Goal: Transaction & Acquisition: Download file/media

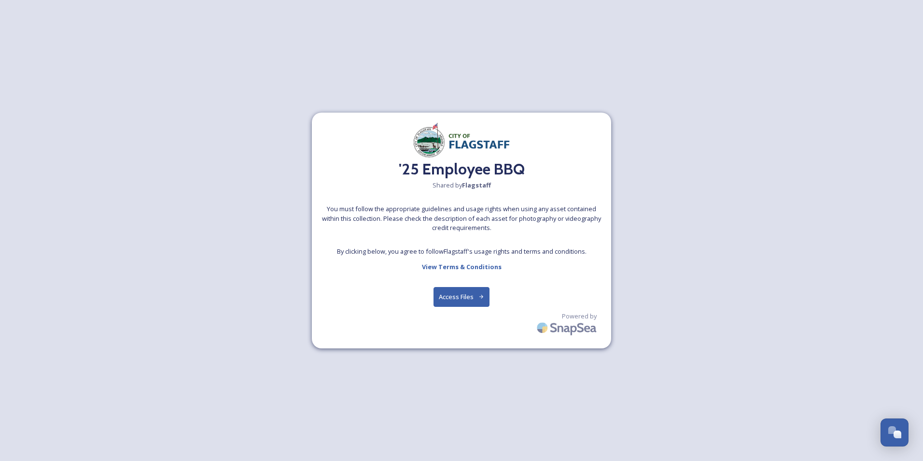
click at [463, 298] on button "Access Files" at bounding box center [461, 297] width 56 height 20
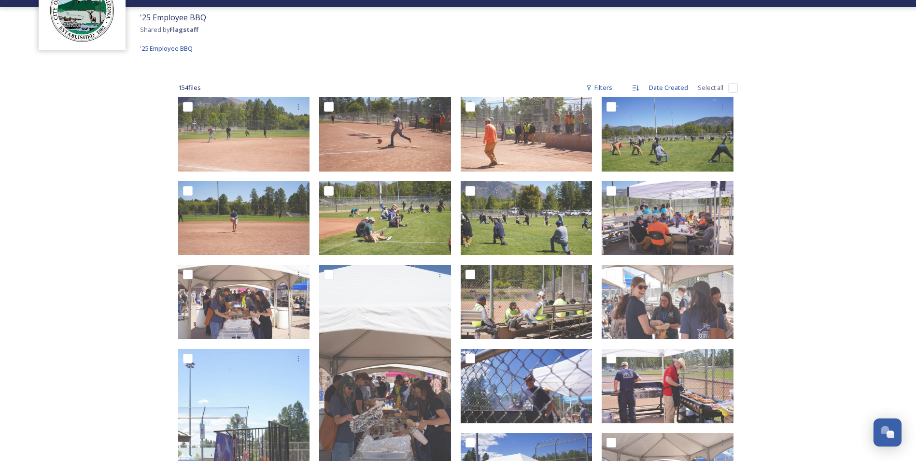
scroll to position [97, 0]
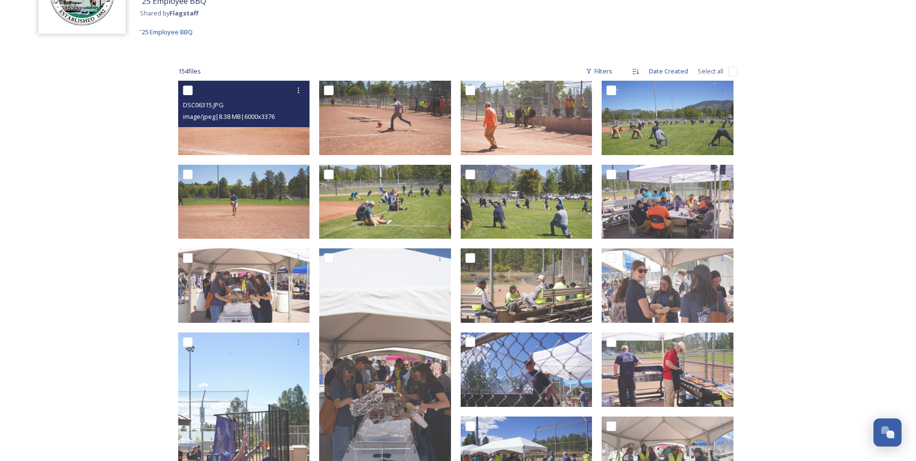
click at [254, 135] on img at bounding box center [244, 118] width 132 height 74
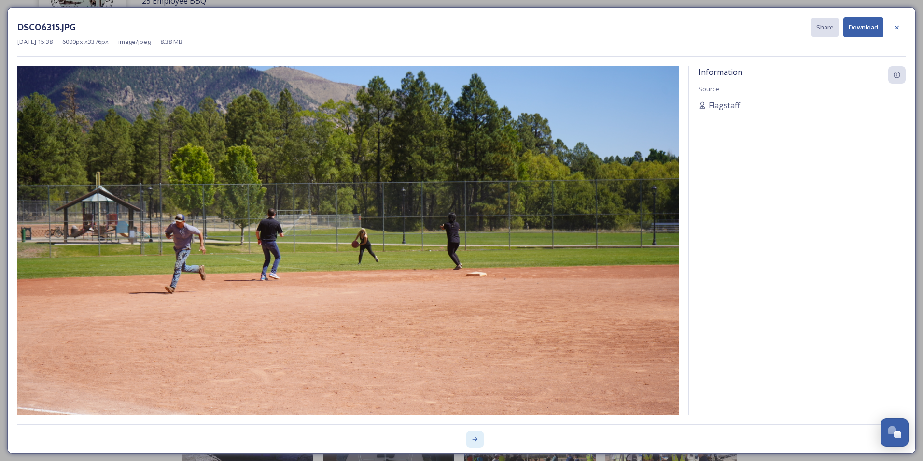
click at [475, 439] on icon at bounding box center [475, 438] width 5 height 5
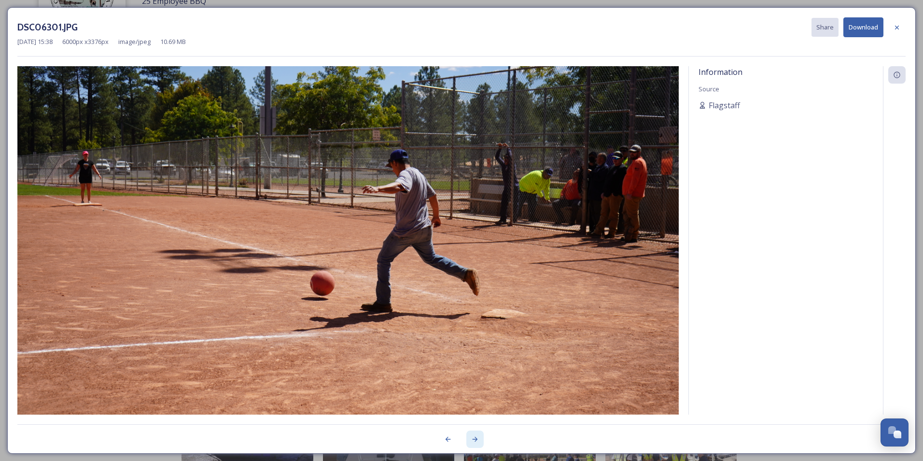
click at [475, 439] on icon at bounding box center [475, 438] width 5 height 5
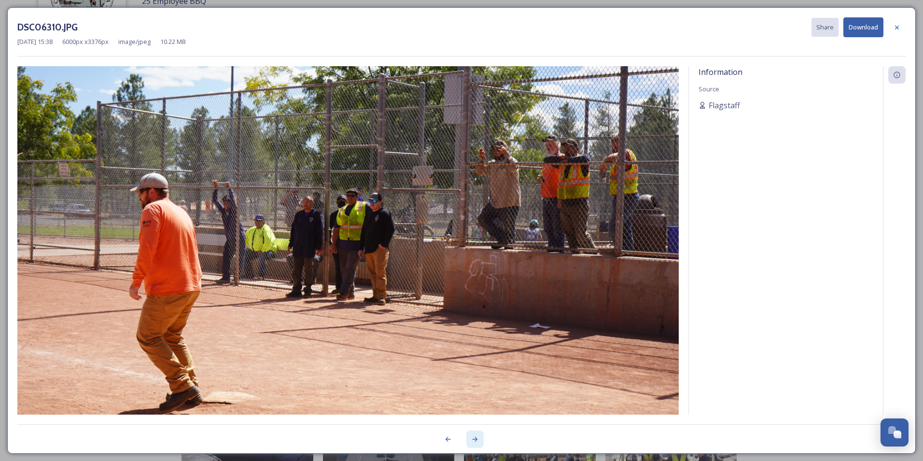
click at [475, 439] on icon at bounding box center [475, 438] width 5 height 5
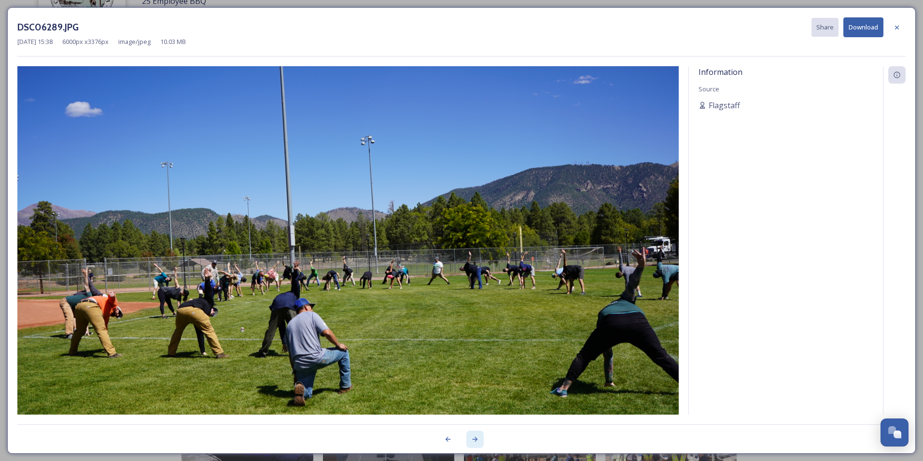
click at [475, 439] on icon at bounding box center [475, 438] width 5 height 5
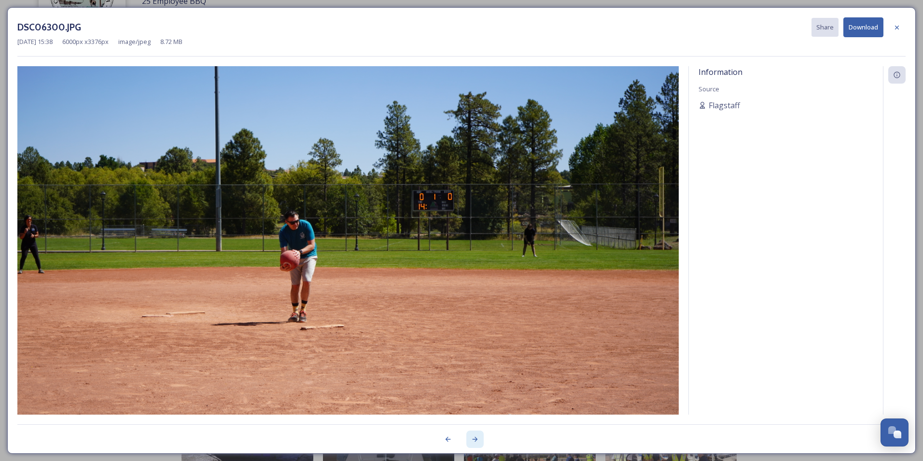
click at [475, 439] on icon at bounding box center [475, 438] width 5 height 5
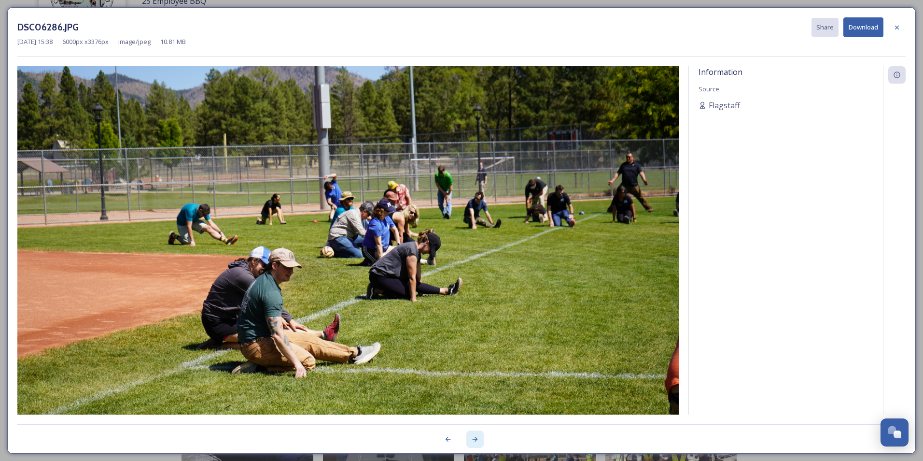
click at [475, 439] on icon at bounding box center [475, 438] width 5 height 5
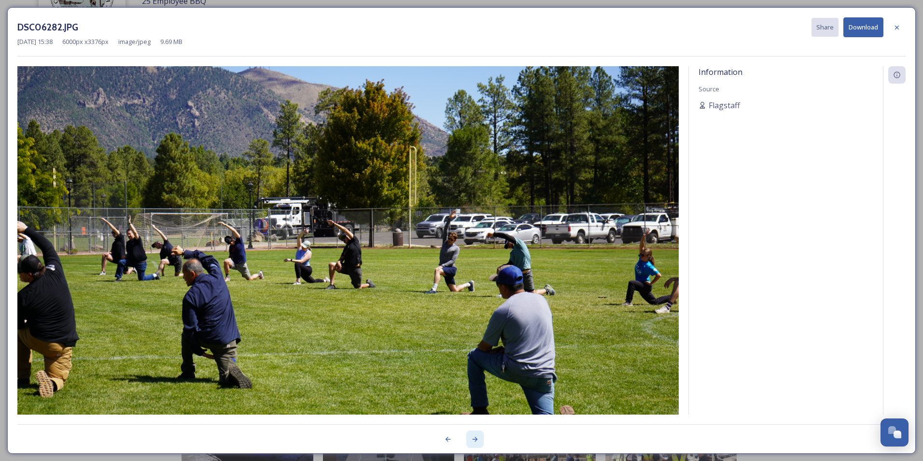
click at [475, 439] on icon at bounding box center [475, 438] width 5 height 5
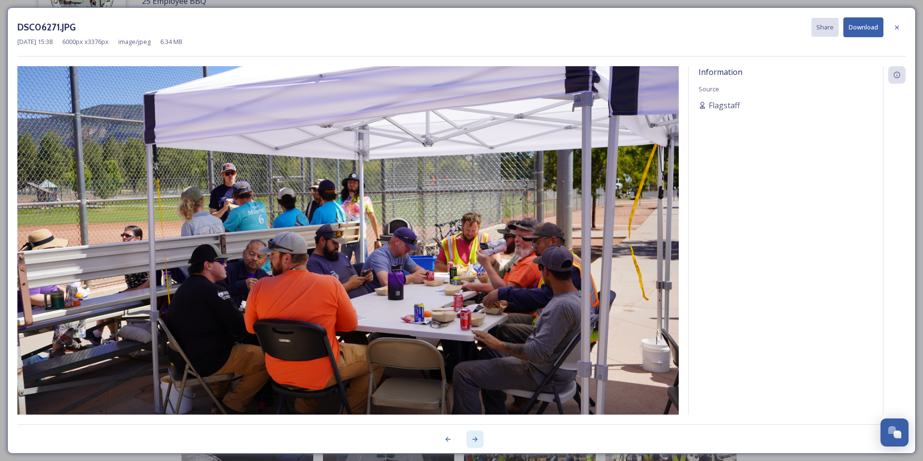
click at [475, 439] on icon at bounding box center [475, 438] width 5 height 5
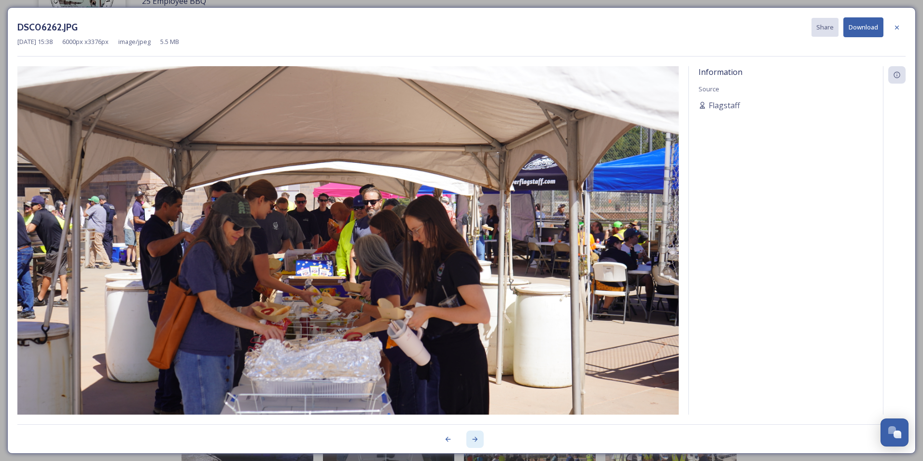
click at [475, 439] on icon at bounding box center [475, 438] width 5 height 5
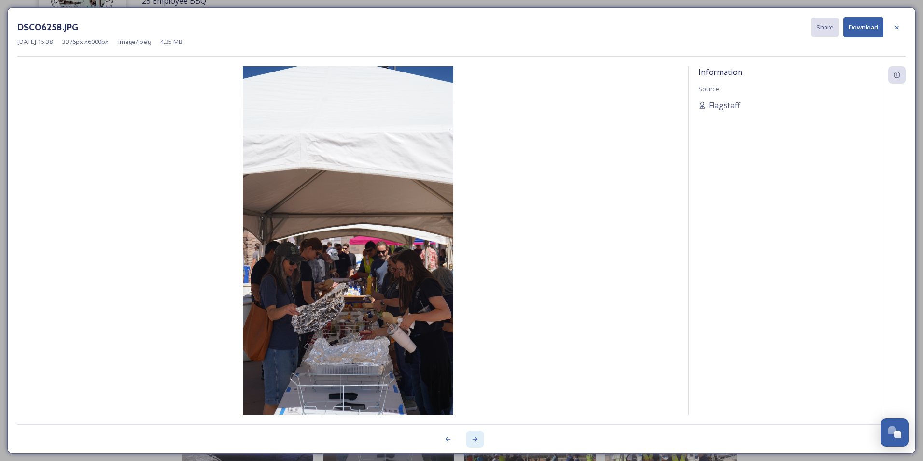
click at [475, 439] on icon at bounding box center [475, 438] width 5 height 5
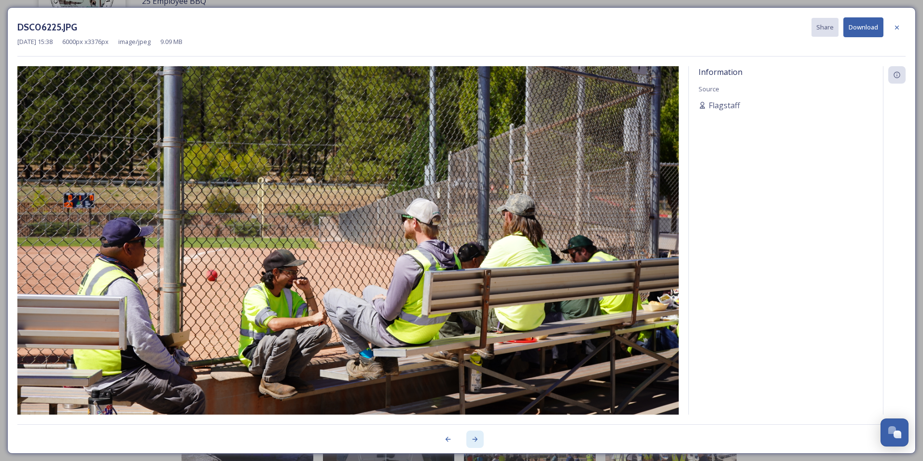
click at [475, 439] on icon at bounding box center [475, 438] width 5 height 5
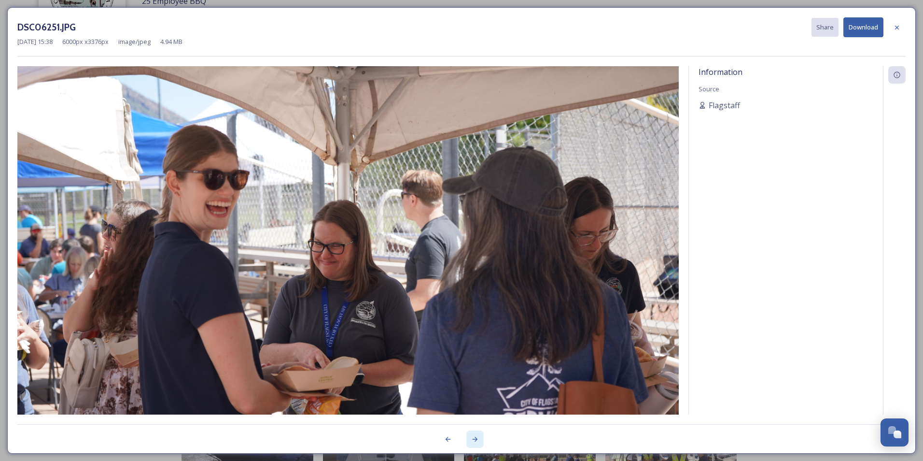
click at [475, 439] on icon at bounding box center [475, 438] width 5 height 5
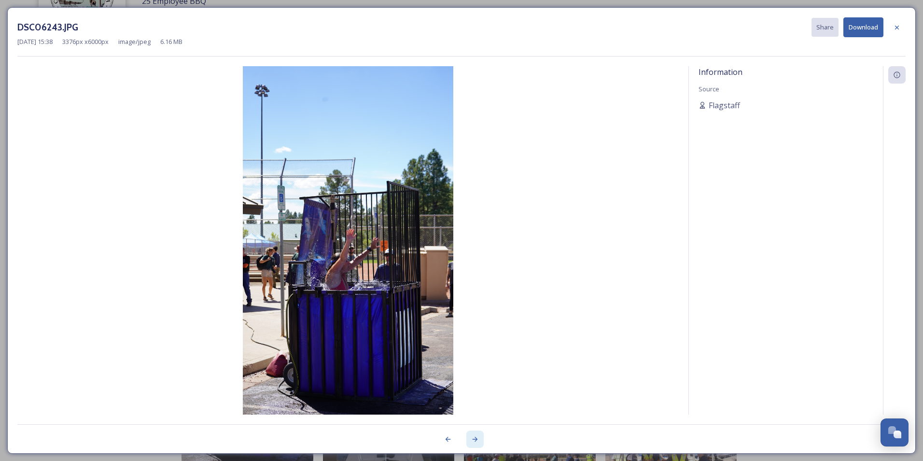
click at [475, 439] on icon at bounding box center [475, 438] width 5 height 5
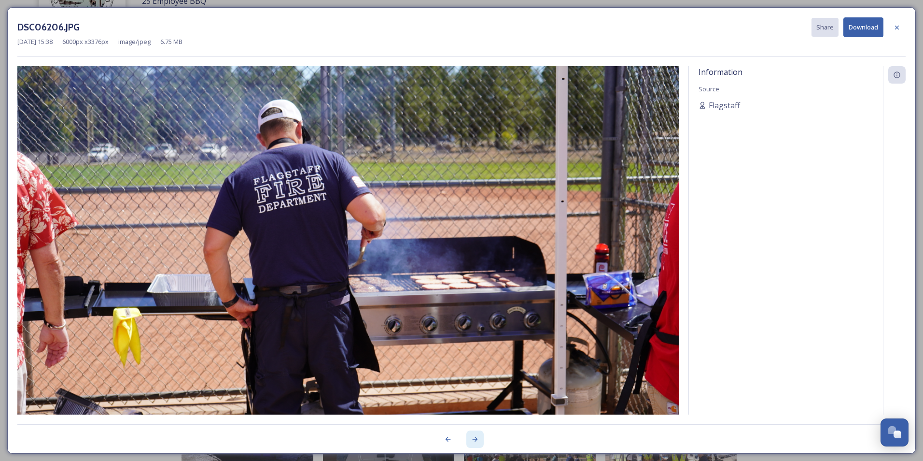
click at [475, 439] on icon at bounding box center [475, 438] width 5 height 5
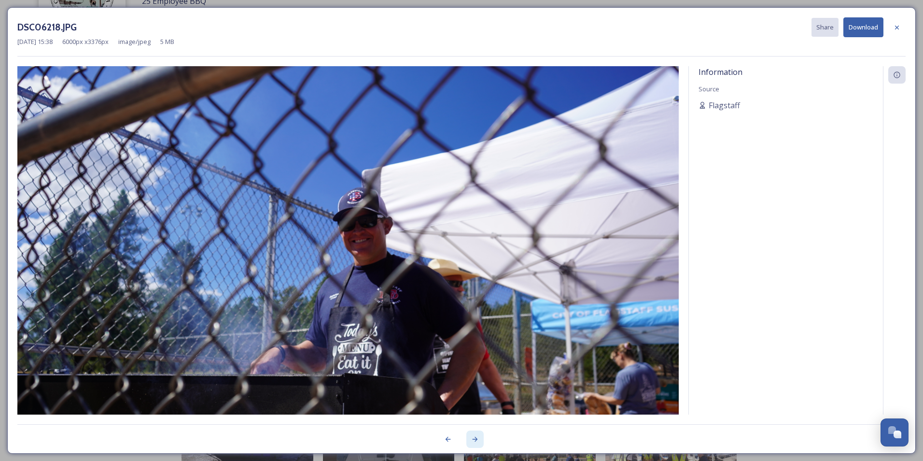
click at [475, 439] on icon at bounding box center [475, 438] width 5 height 5
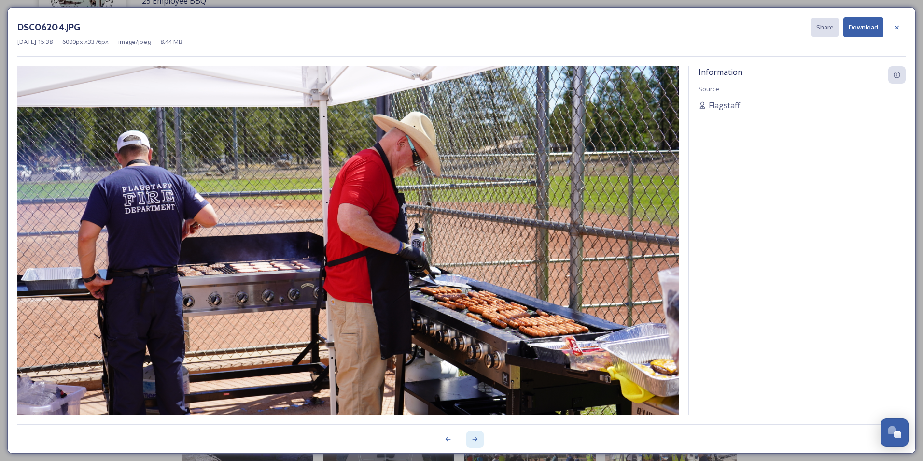
click at [475, 439] on icon at bounding box center [475, 438] width 5 height 5
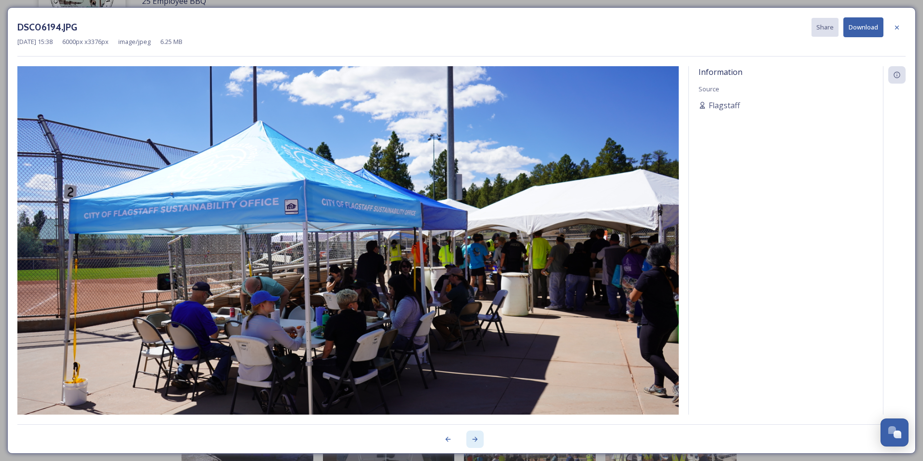
click at [475, 439] on icon at bounding box center [475, 438] width 5 height 5
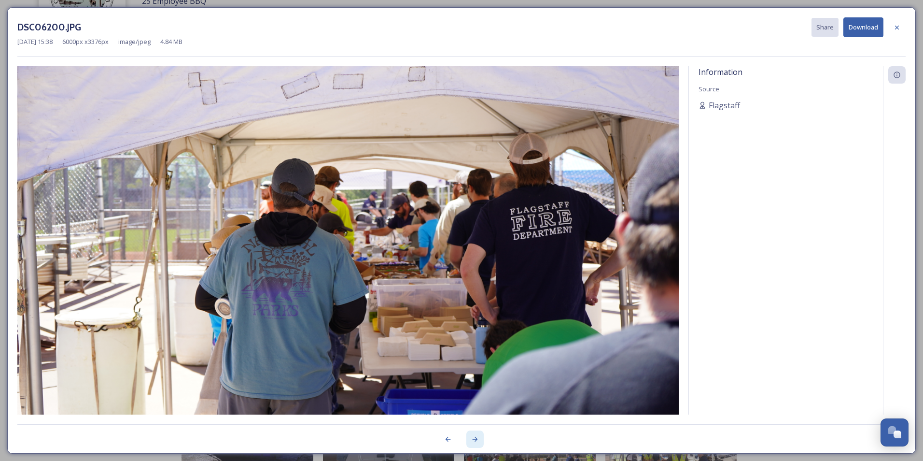
click at [475, 439] on icon at bounding box center [475, 438] width 5 height 5
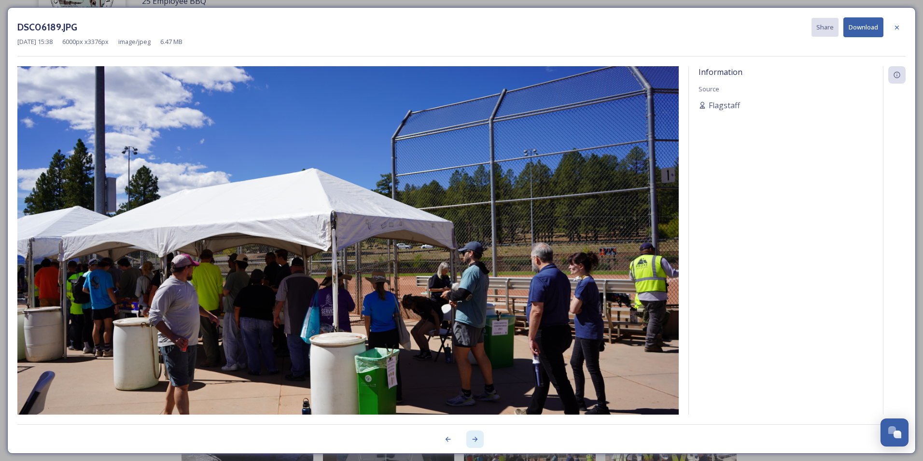
click at [475, 439] on icon at bounding box center [475, 438] width 5 height 5
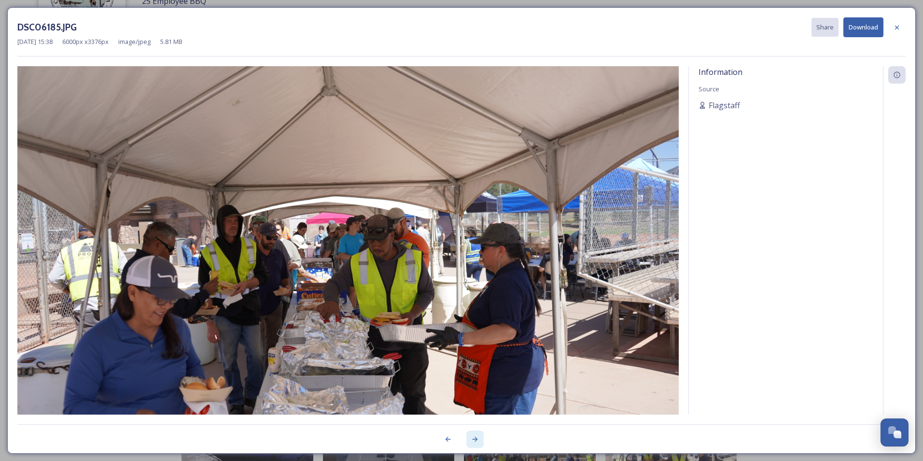
click at [475, 439] on icon at bounding box center [475, 438] width 5 height 5
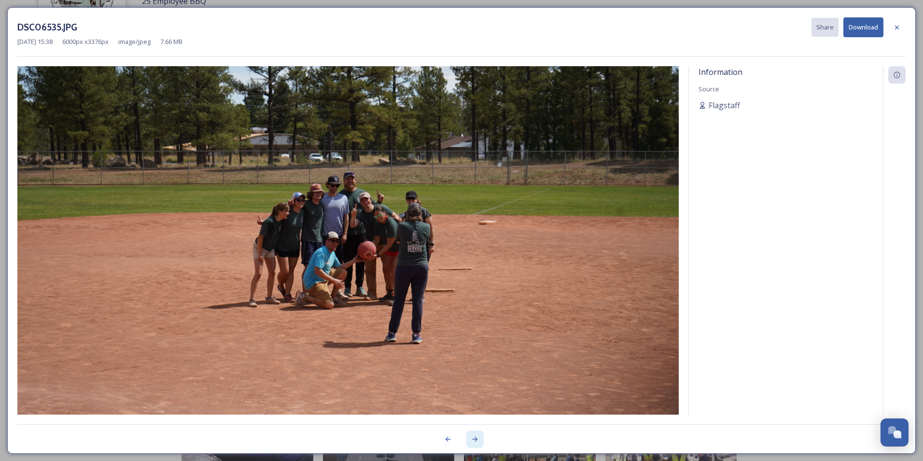
click at [475, 439] on icon at bounding box center [475, 438] width 5 height 5
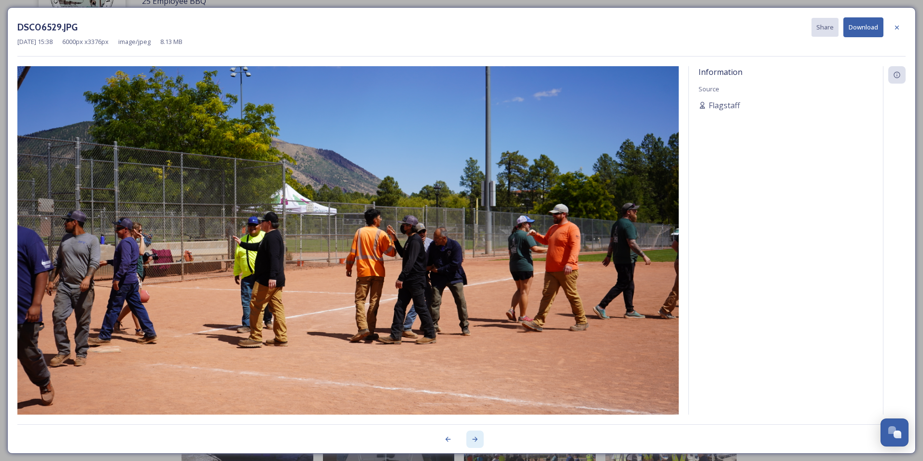
click at [475, 439] on icon at bounding box center [475, 438] width 5 height 5
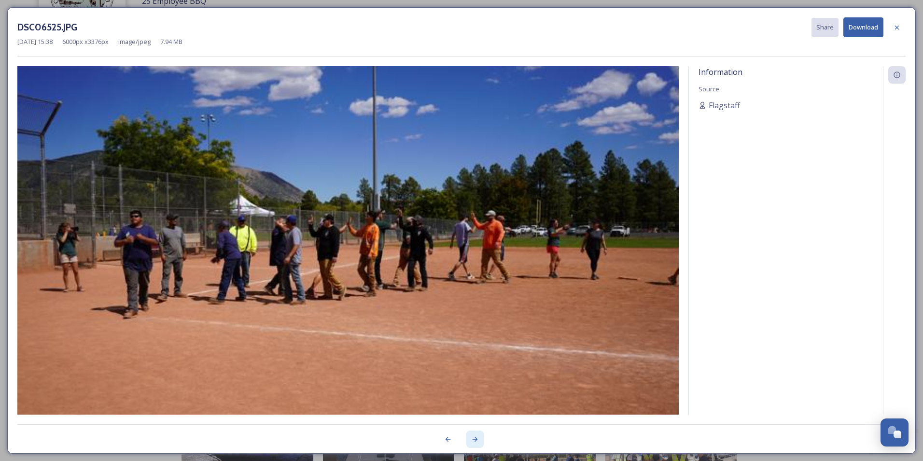
click at [475, 439] on icon at bounding box center [475, 438] width 5 height 5
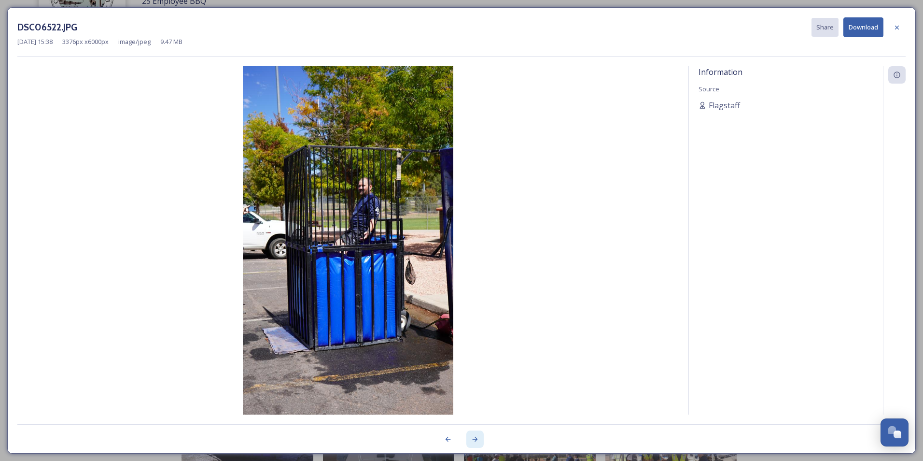
click at [475, 439] on icon at bounding box center [475, 438] width 5 height 5
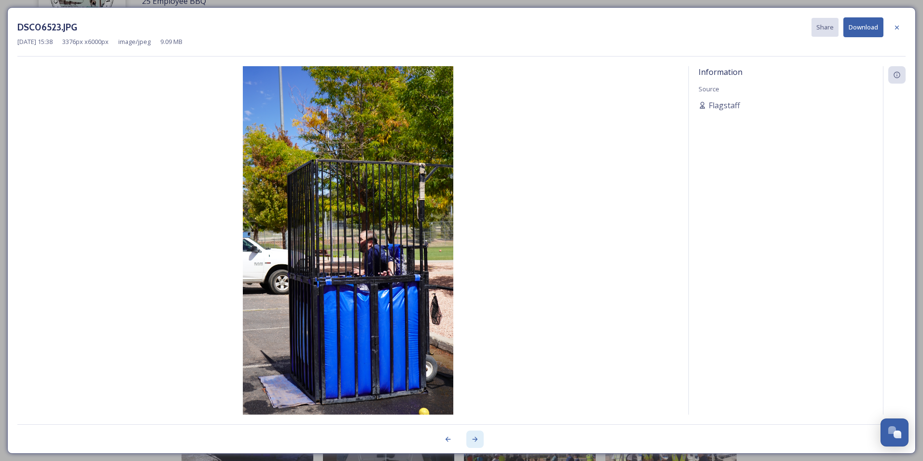
click at [475, 439] on icon at bounding box center [475, 438] width 5 height 5
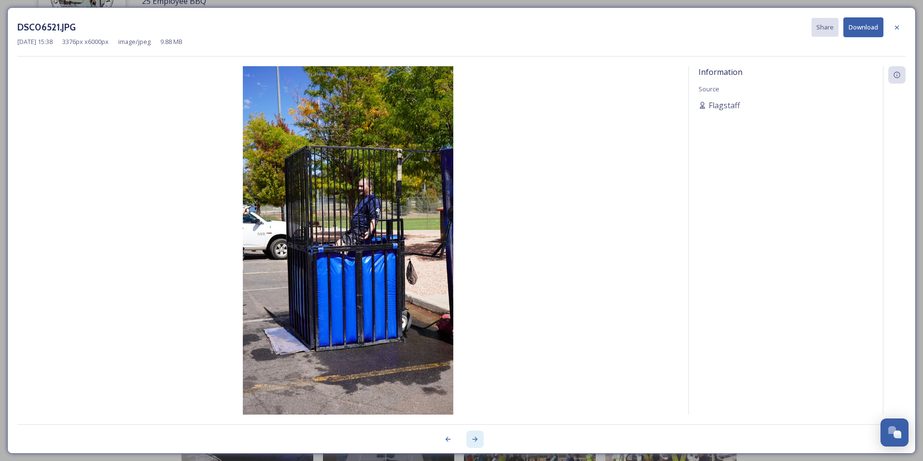
click at [475, 439] on icon at bounding box center [475, 438] width 5 height 5
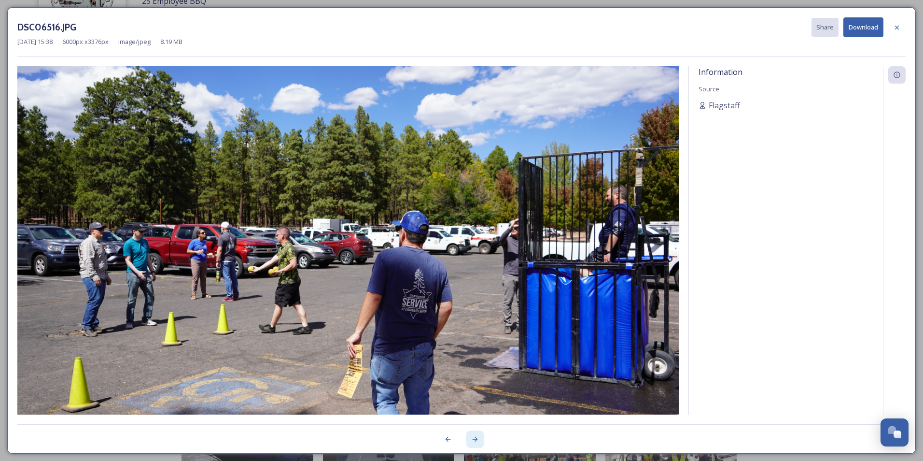
click at [475, 439] on icon at bounding box center [475, 438] width 5 height 5
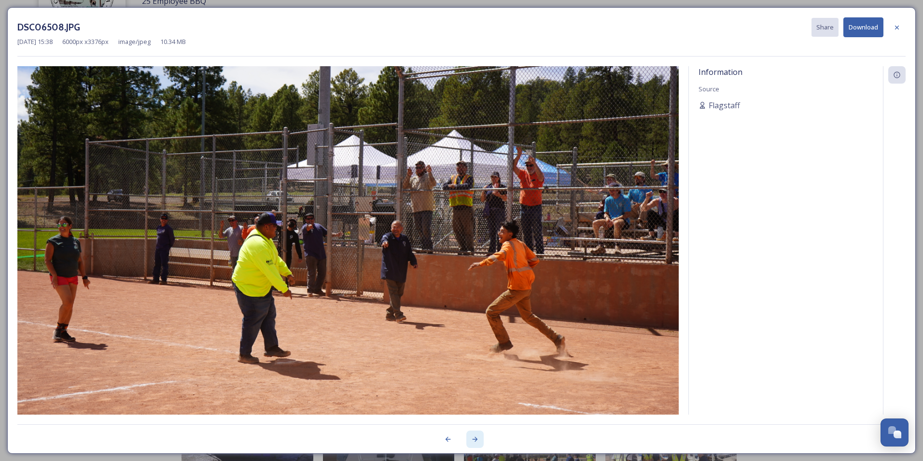
click at [475, 434] on div at bounding box center [474, 438] width 17 height 17
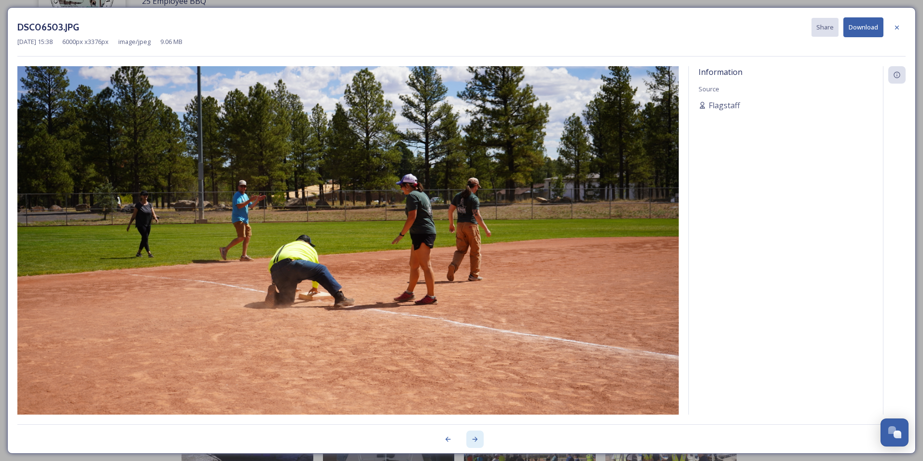
click at [475, 434] on div at bounding box center [474, 438] width 17 height 17
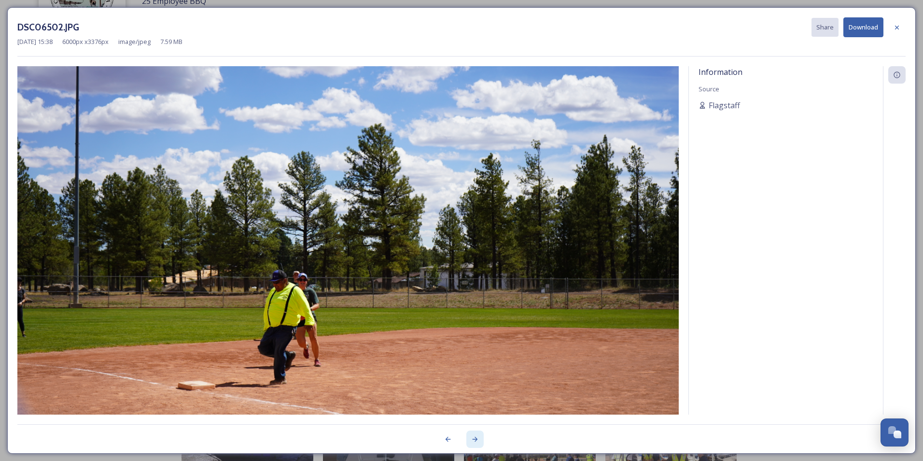
click at [475, 434] on div at bounding box center [474, 438] width 17 height 17
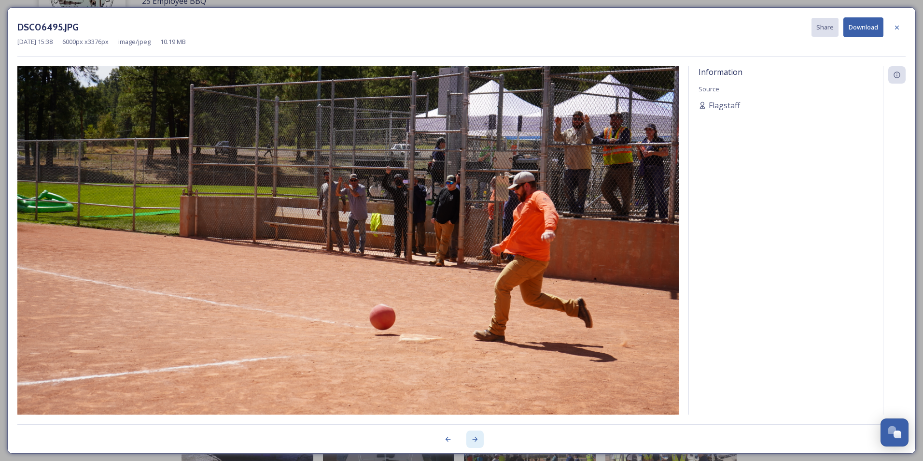
click at [475, 434] on div at bounding box center [474, 438] width 17 height 17
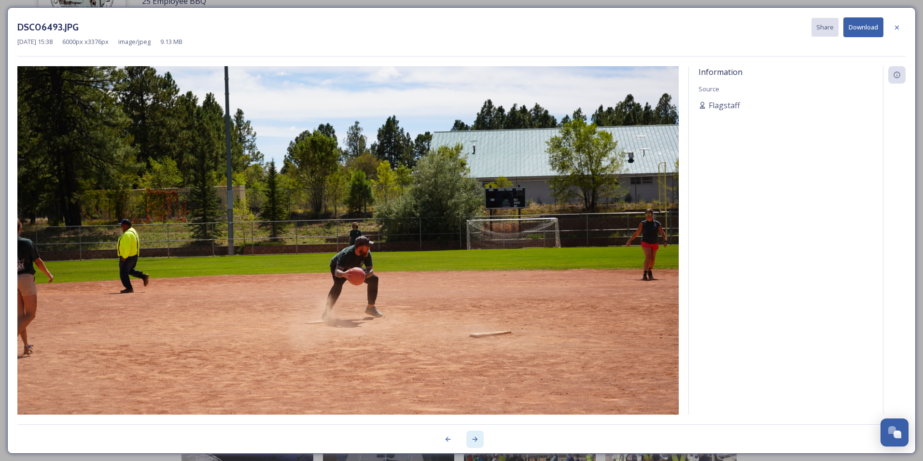
click at [475, 434] on div at bounding box center [474, 438] width 17 height 17
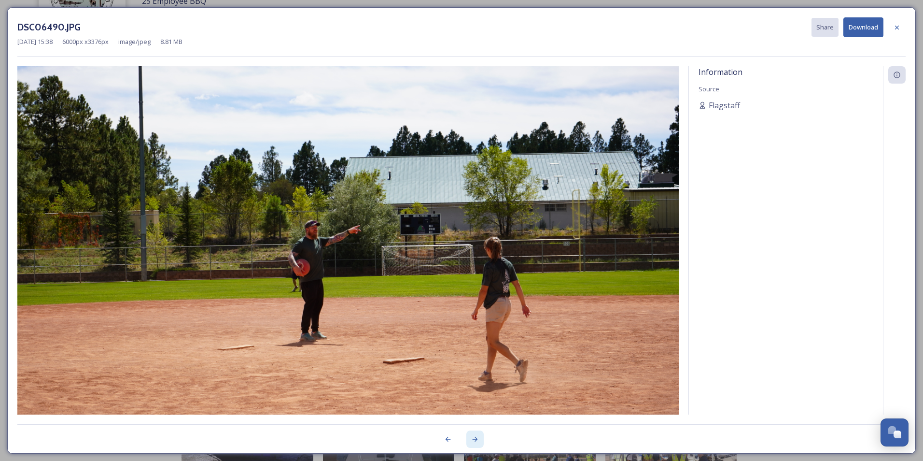
click at [475, 434] on div at bounding box center [474, 438] width 17 height 17
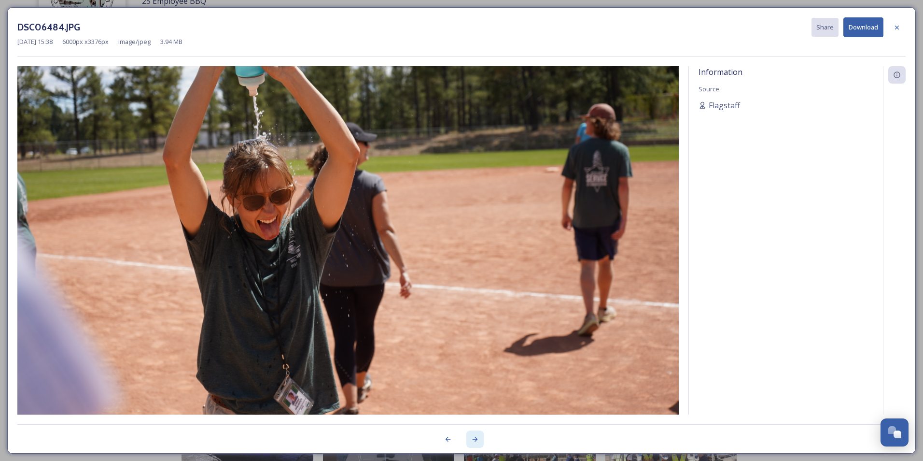
click at [475, 434] on div at bounding box center [474, 438] width 17 height 17
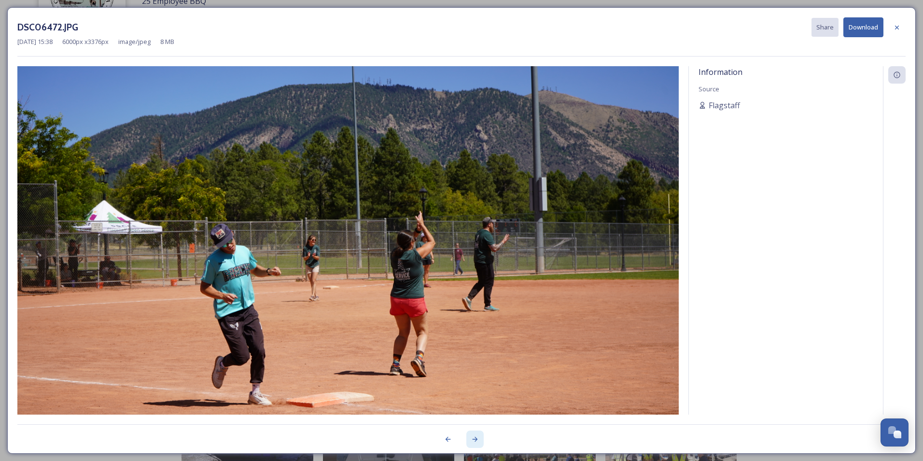
click at [475, 434] on div at bounding box center [474, 438] width 17 height 17
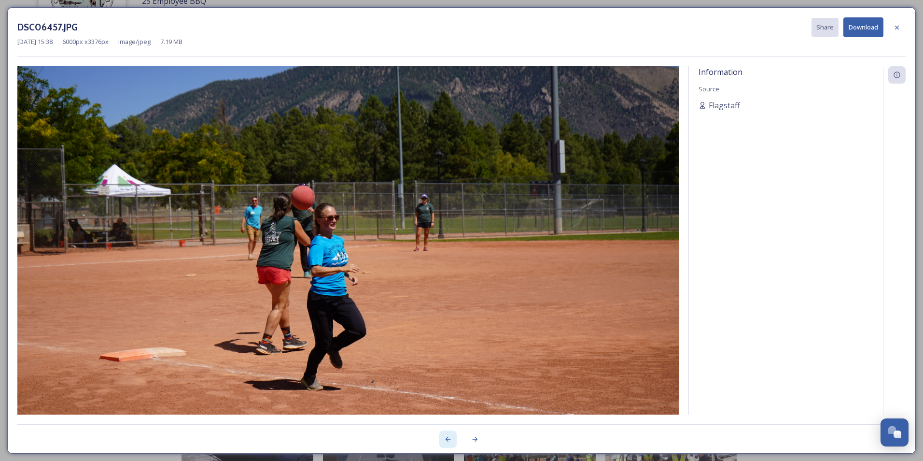
click at [443, 437] on div at bounding box center [447, 438] width 17 height 17
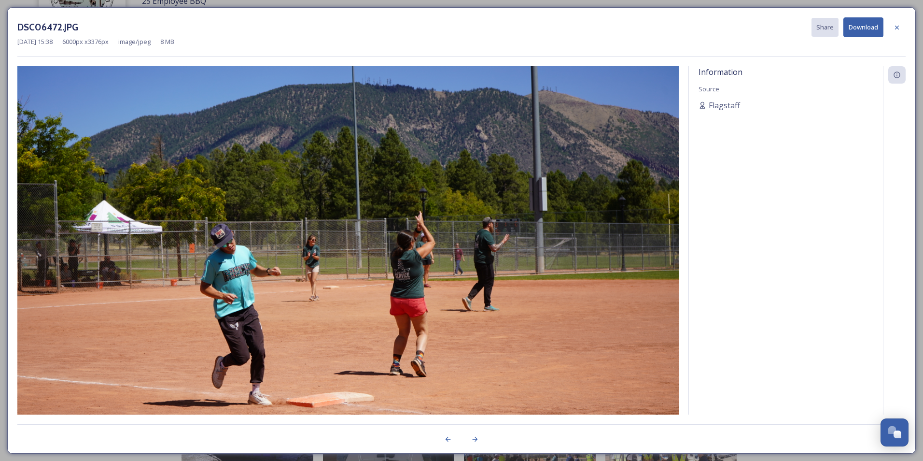
click at [853, 26] on button "Download" at bounding box center [863, 27] width 40 height 20
click at [471, 436] on icon at bounding box center [475, 439] width 8 height 8
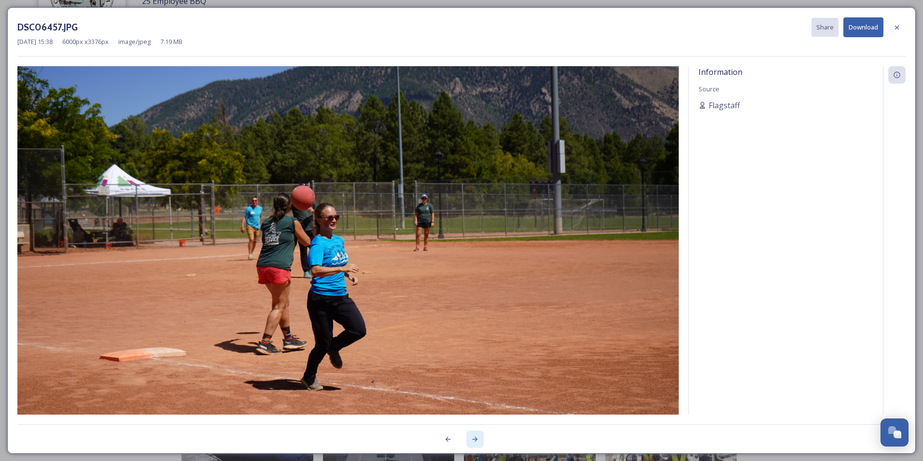
click at [471, 436] on icon at bounding box center [475, 439] width 8 height 8
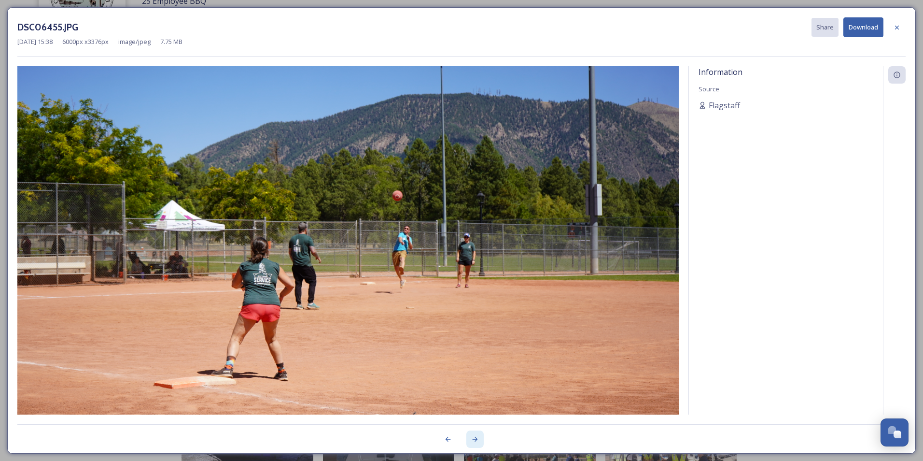
click at [471, 436] on icon at bounding box center [475, 439] width 8 height 8
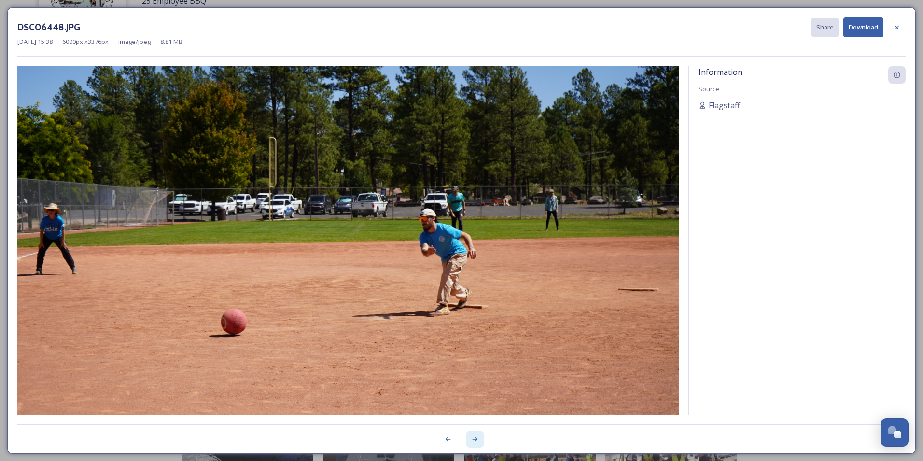
click at [471, 436] on icon at bounding box center [475, 439] width 8 height 8
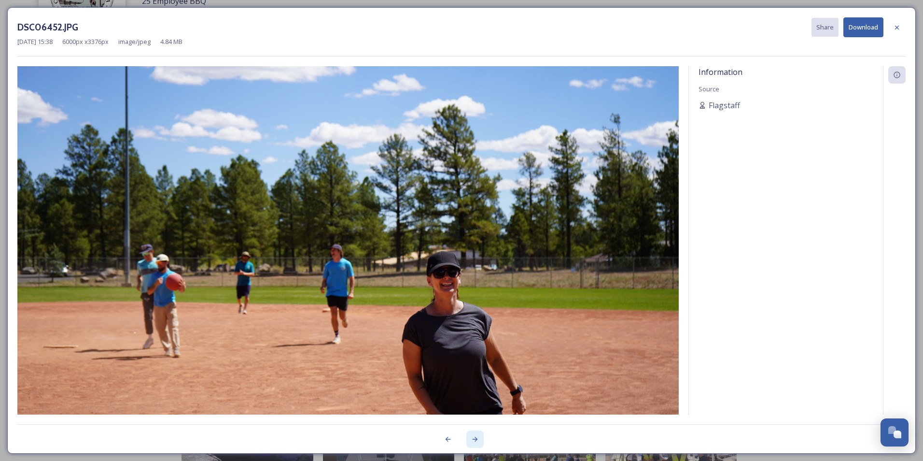
click at [471, 436] on icon at bounding box center [475, 439] width 8 height 8
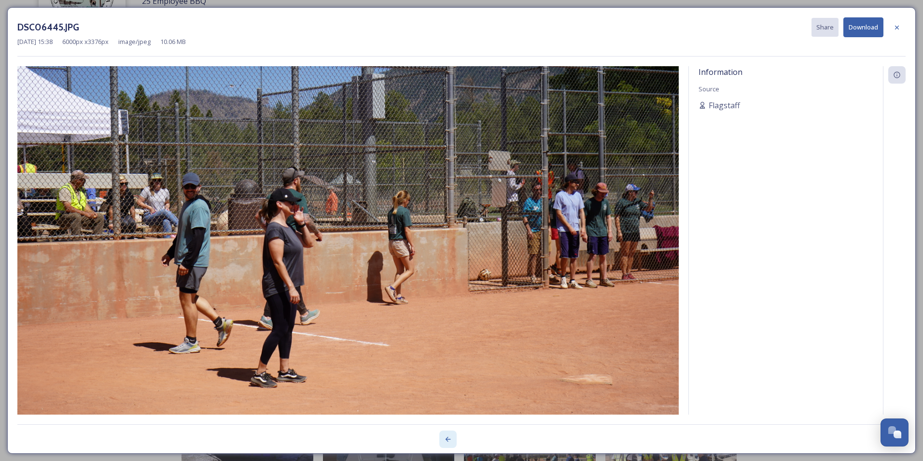
click at [444, 439] on div at bounding box center [447, 438] width 17 height 17
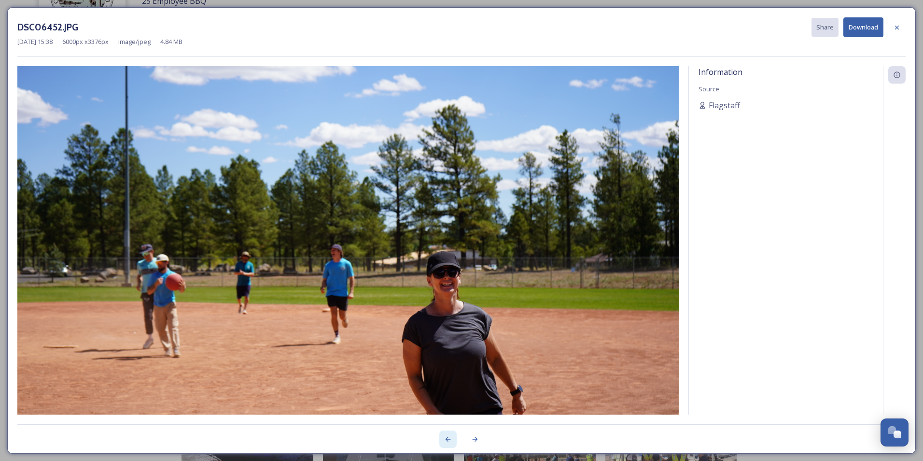
click at [444, 439] on div at bounding box center [447, 438] width 17 height 17
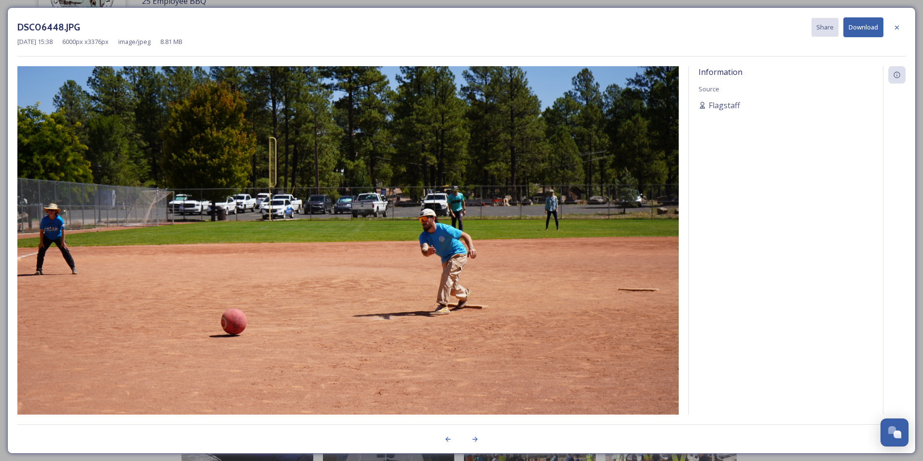
click at [867, 27] on button "Download" at bounding box center [863, 27] width 40 height 20
click at [476, 438] on icon at bounding box center [475, 438] width 5 height 5
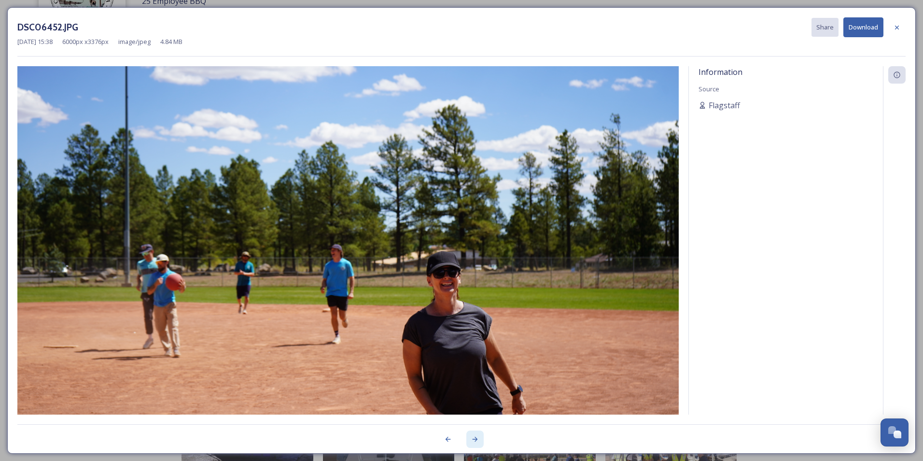
click at [476, 438] on icon at bounding box center [475, 438] width 5 height 5
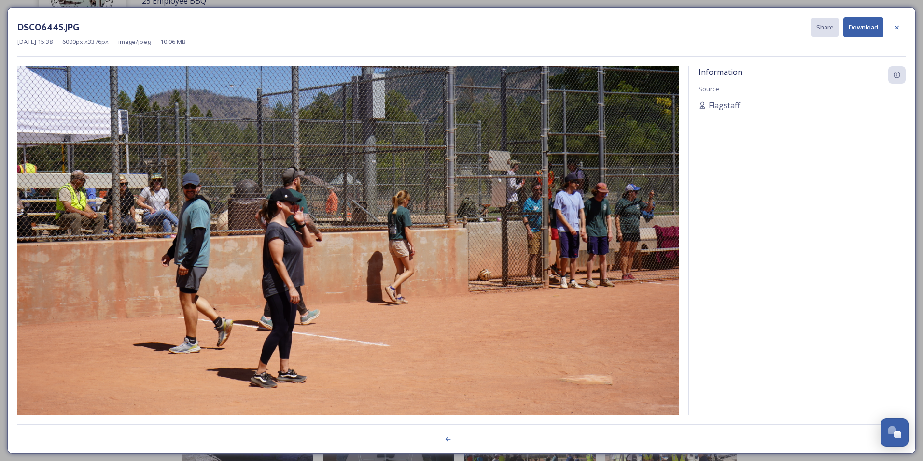
click at [476, 438] on div at bounding box center [461, 433] width 888 height 19
click at [894, 27] on icon at bounding box center [897, 28] width 8 height 8
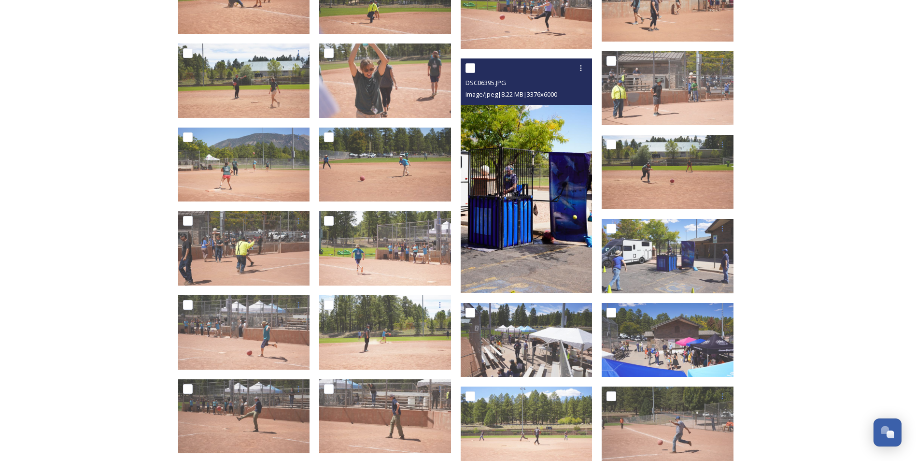
scroll to position [1122, 0]
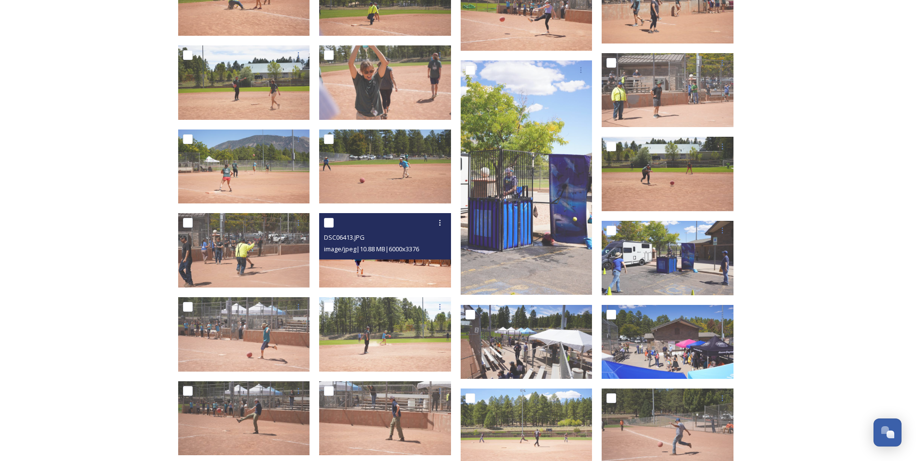
click at [364, 252] on span "image/jpeg | 10.88 MB | 6000 x 3376" at bounding box center [371, 248] width 95 height 9
click at [403, 269] on img at bounding box center [385, 250] width 132 height 74
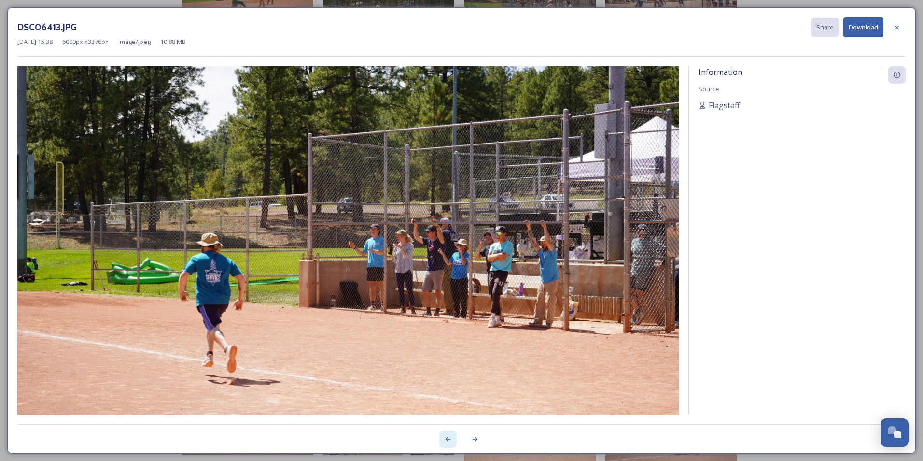
click at [450, 437] on icon at bounding box center [448, 439] width 8 height 8
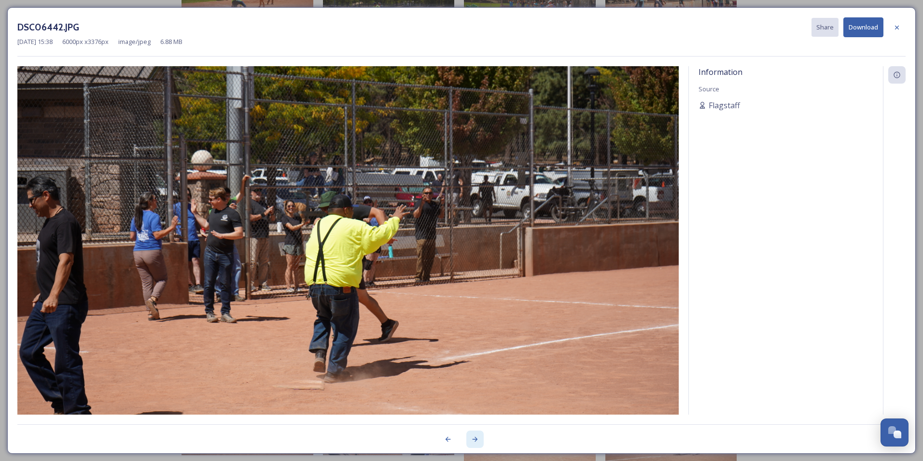
click at [482, 442] on div at bounding box center [474, 438] width 17 height 17
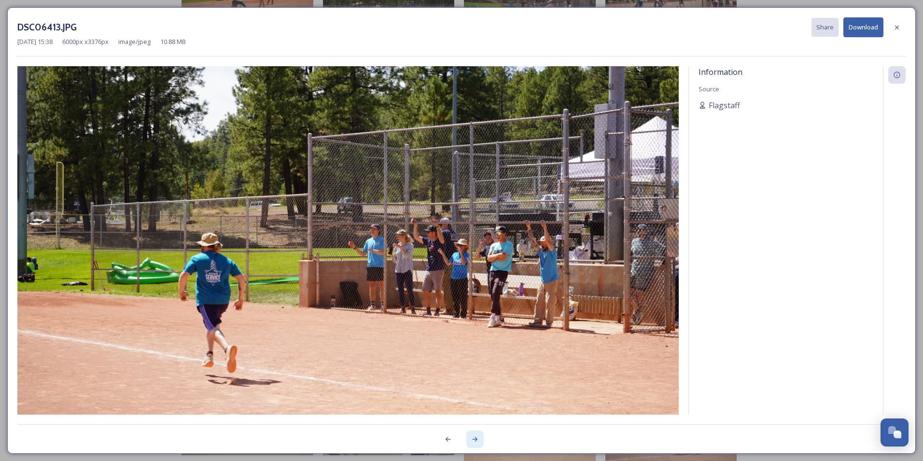
click at [476, 441] on icon at bounding box center [475, 439] width 8 height 8
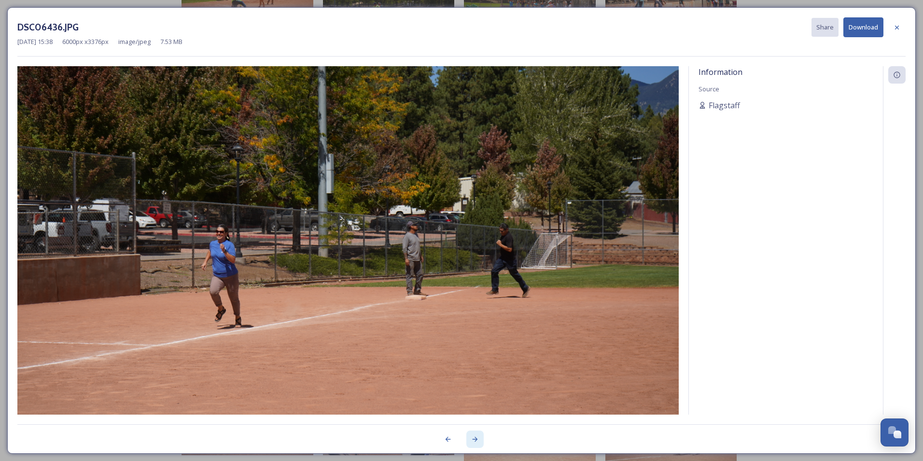
click at [476, 441] on icon at bounding box center [475, 439] width 8 height 8
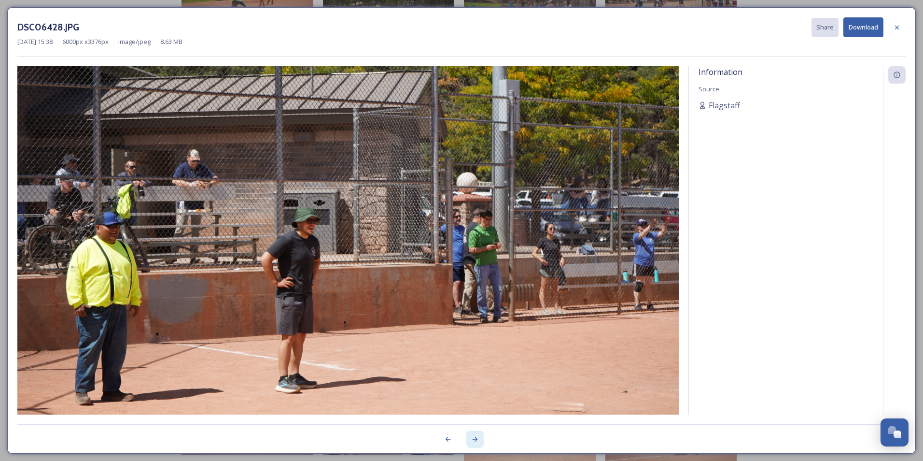
click at [476, 441] on icon at bounding box center [475, 439] width 8 height 8
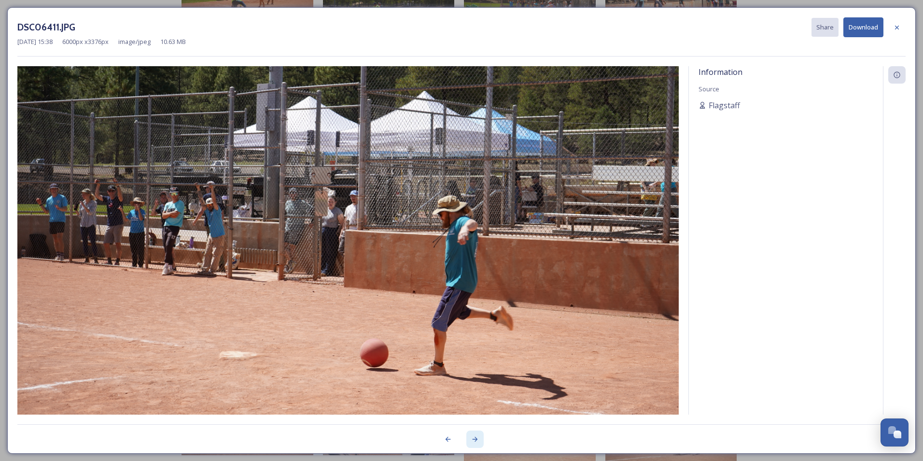
click at [476, 441] on icon at bounding box center [475, 439] width 8 height 8
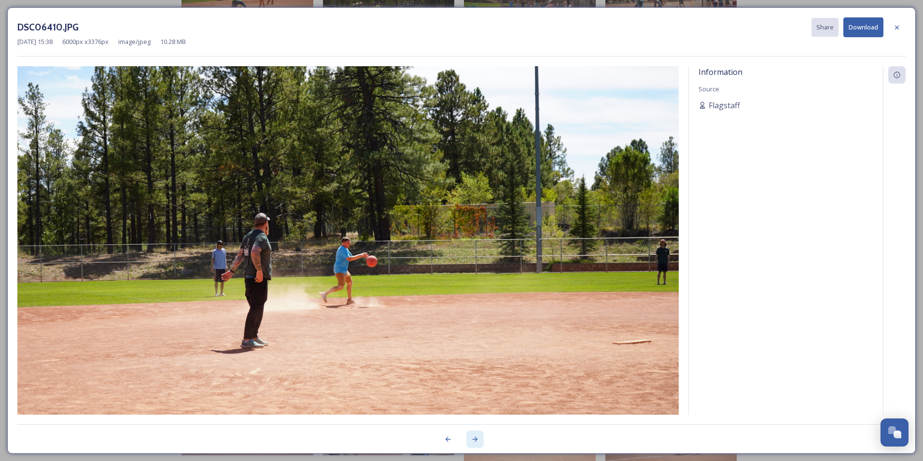
click at [476, 441] on icon at bounding box center [475, 439] width 8 height 8
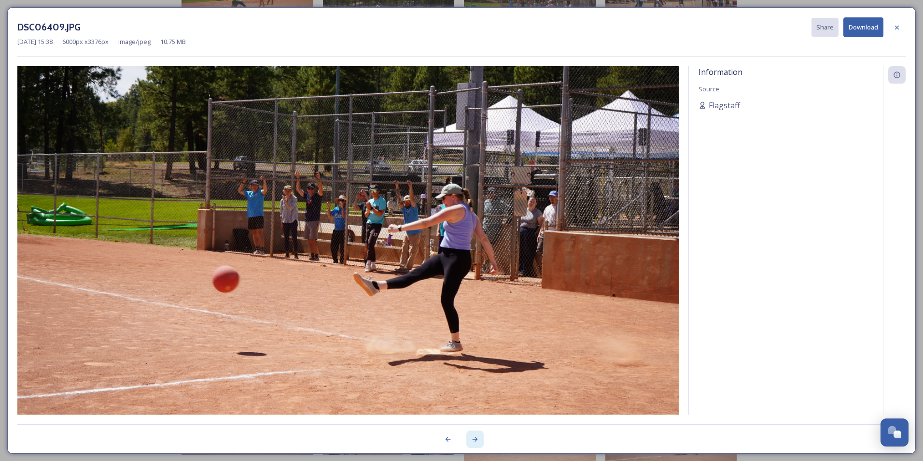
click at [476, 441] on icon at bounding box center [475, 439] width 8 height 8
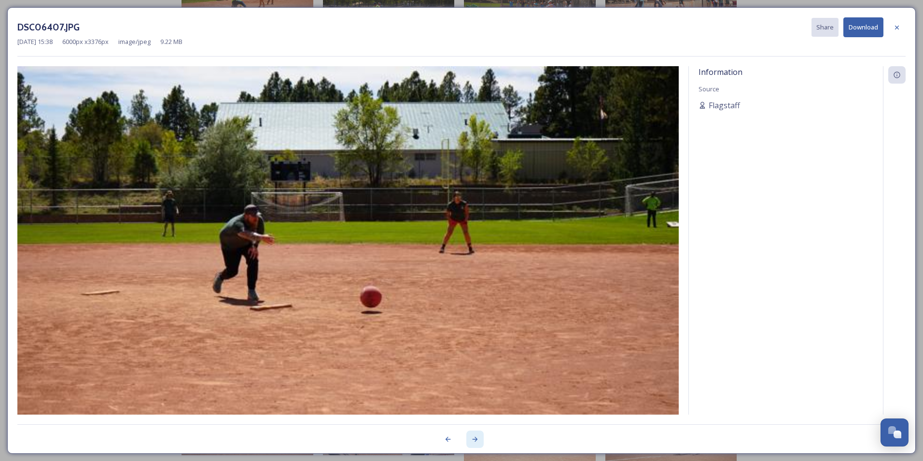
click at [476, 441] on icon at bounding box center [475, 439] width 8 height 8
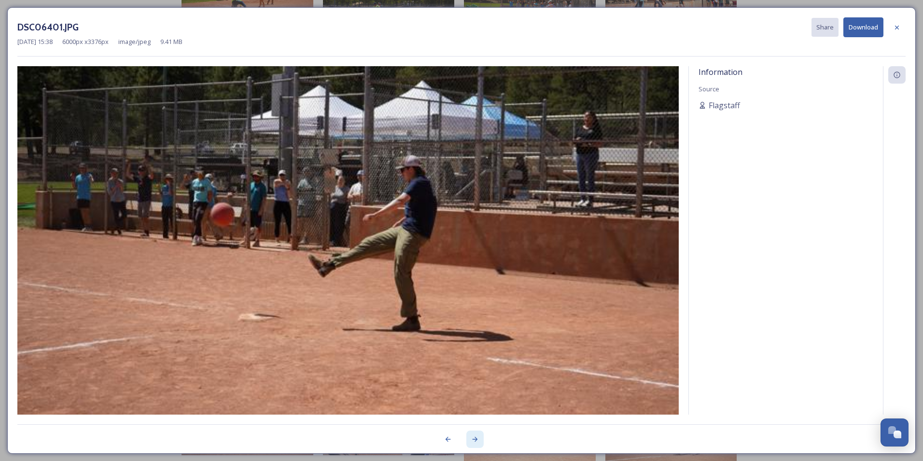
click at [476, 441] on icon at bounding box center [475, 439] width 8 height 8
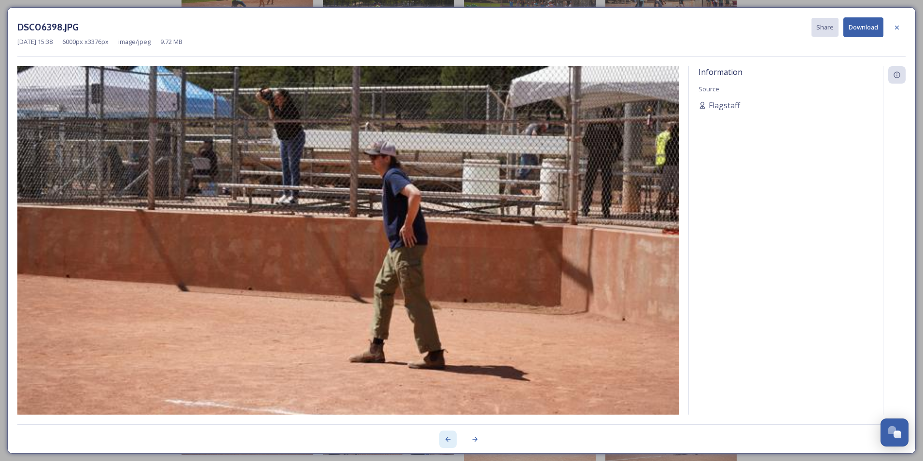
click at [453, 438] on div at bounding box center [447, 438] width 17 height 17
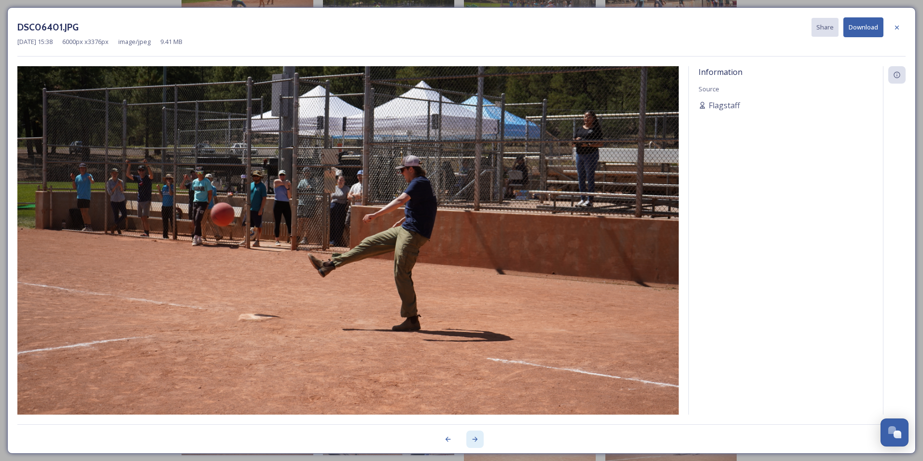
click at [475, 437] on icon at bounding box center [475, 439] width 8 height 8
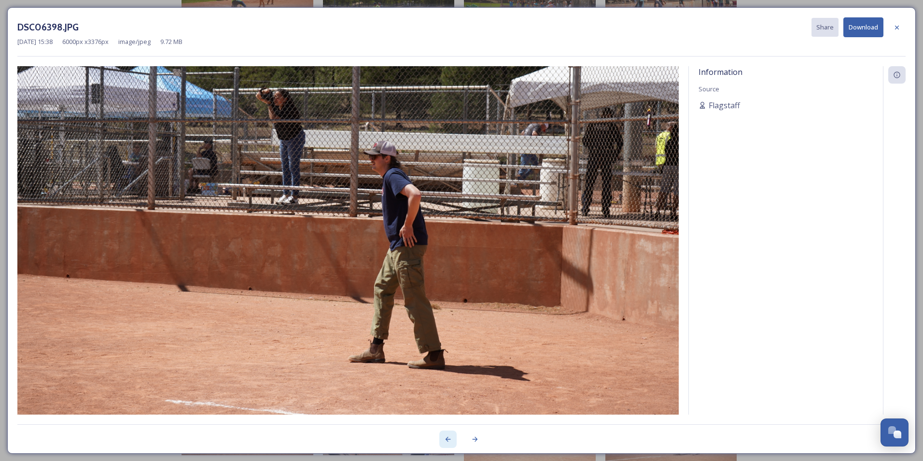
click at [451, 441] on icon at bounding box center [448, 439] width 8 height 8
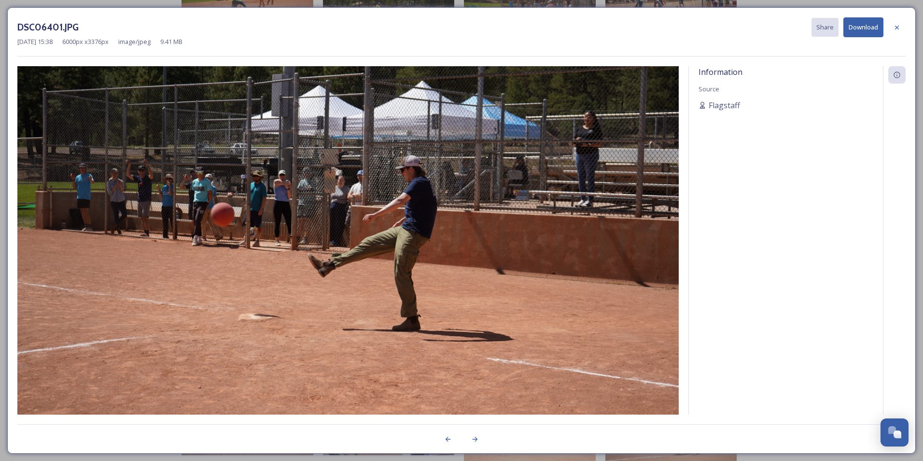
click at [857, 29] on button "Download" at bounding box center [863, 27] width 40 height 20
click at [474, 437] on icon at bounding box center [475, 439] width 8 height 8
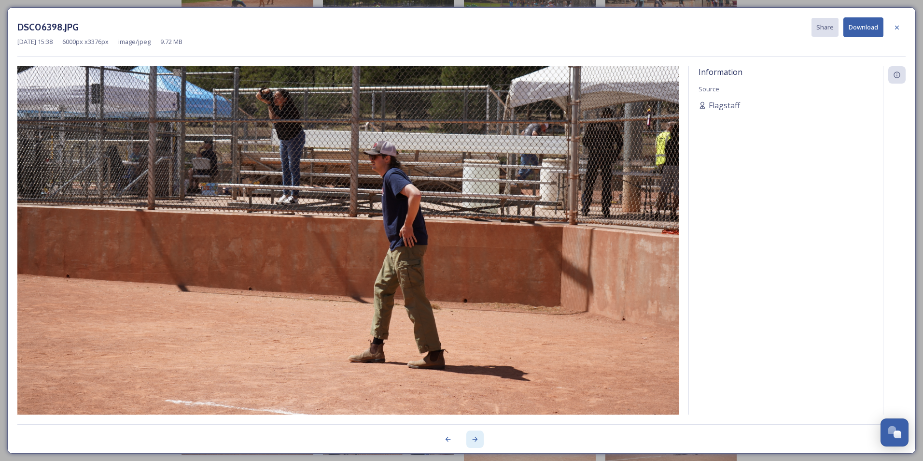
click at [474, 437] on icon at bounding box center [475, 439] width 8 height 8
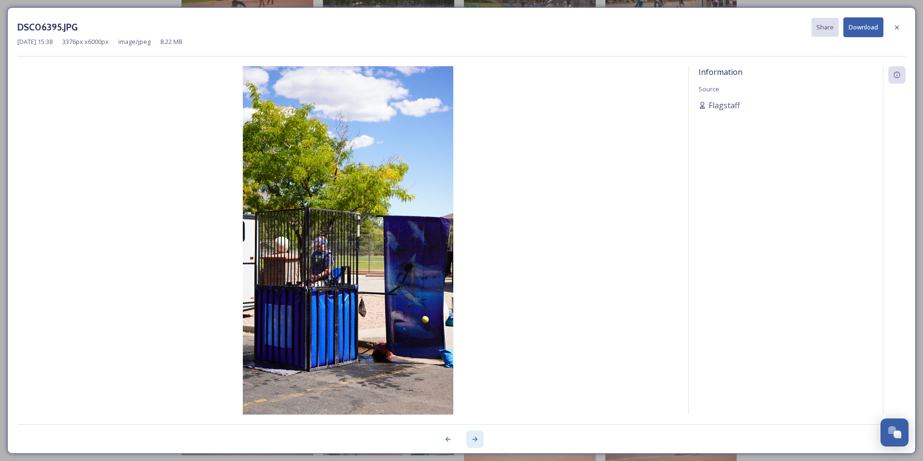
click at [474, 437] on icon at bounding box center [475, 439] width 8 height 8
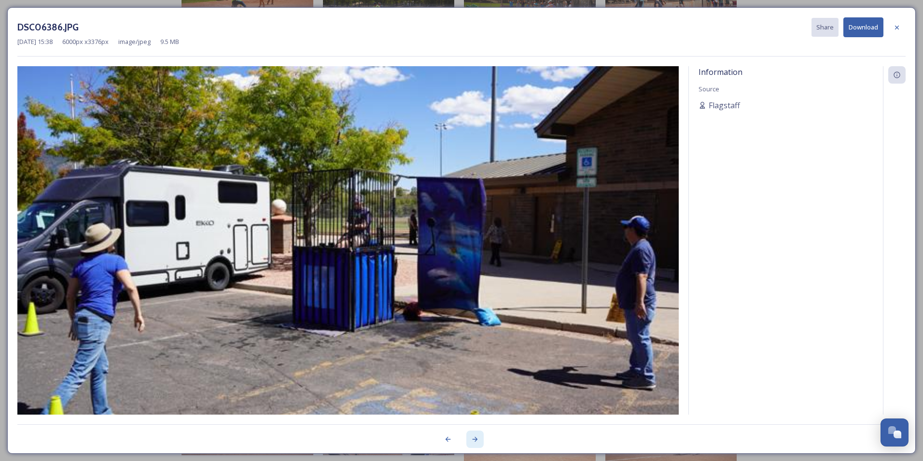
click at [474, 437] on icon at bounding box center [475, 439] width 8 height 8
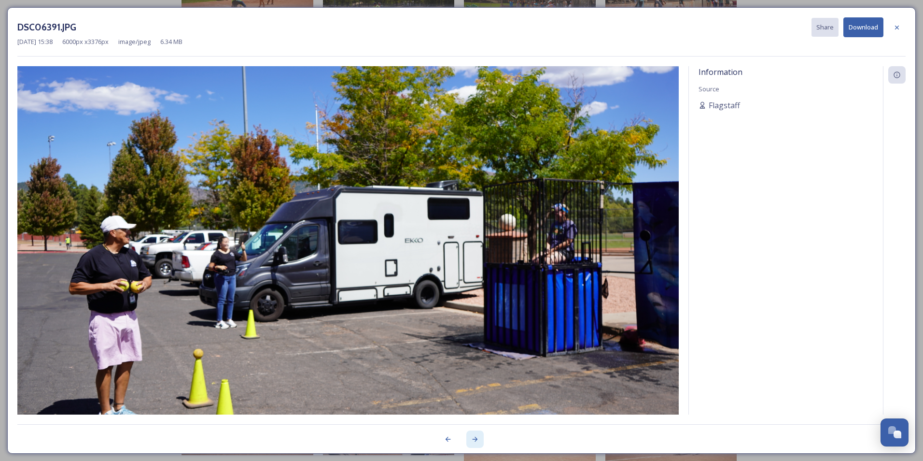
click at [474, 437] on icon at bounding box center [475, 439] width 8 height 8
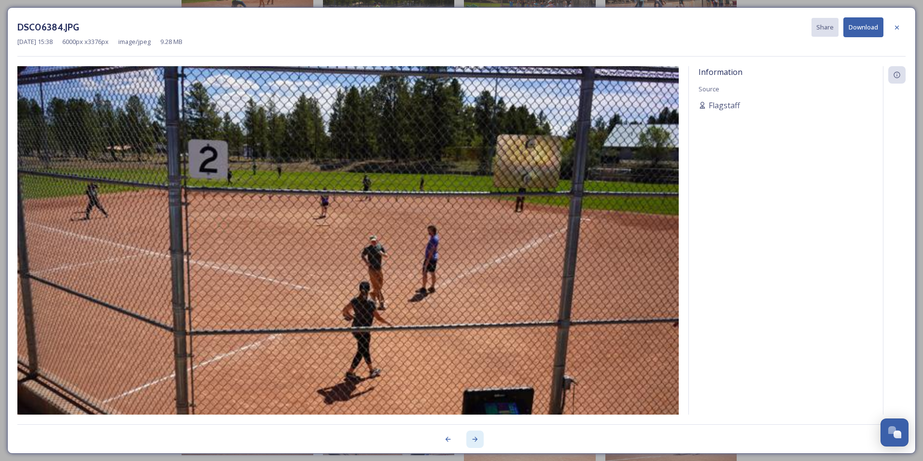
click at [474, 437] on icon at bounding box center [475, 439] width 8 height 8
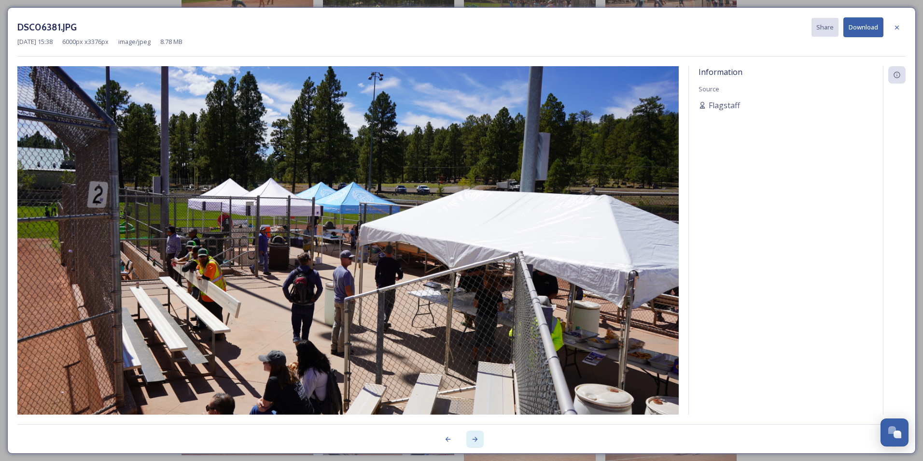
click at [474, 437] on icon at bounding box center [475, 439] width 8 height 8
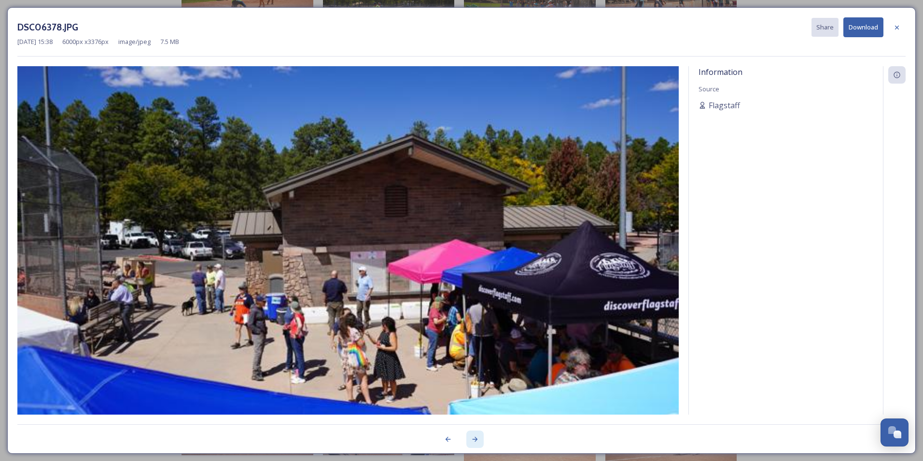
click at [474, 437] on icon at bounding box center [475, 439] width 8 height 8
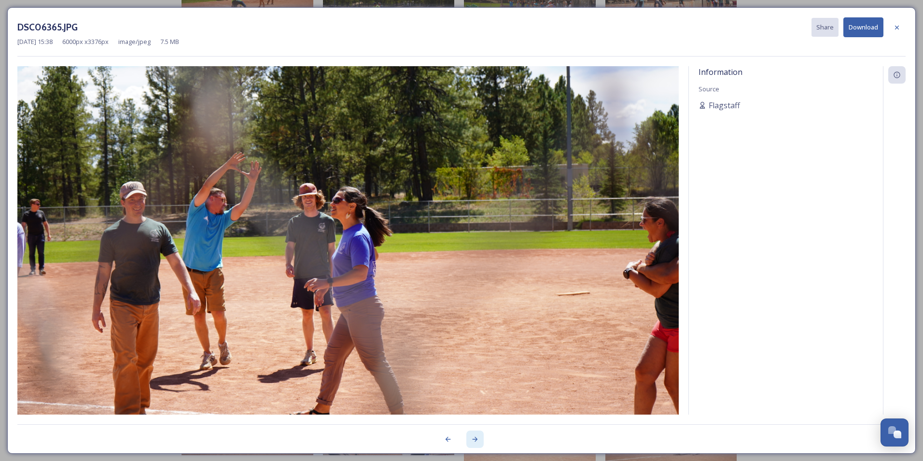
click at [474, 437] on icon at bounding box center [475, 439] width 8 height 8
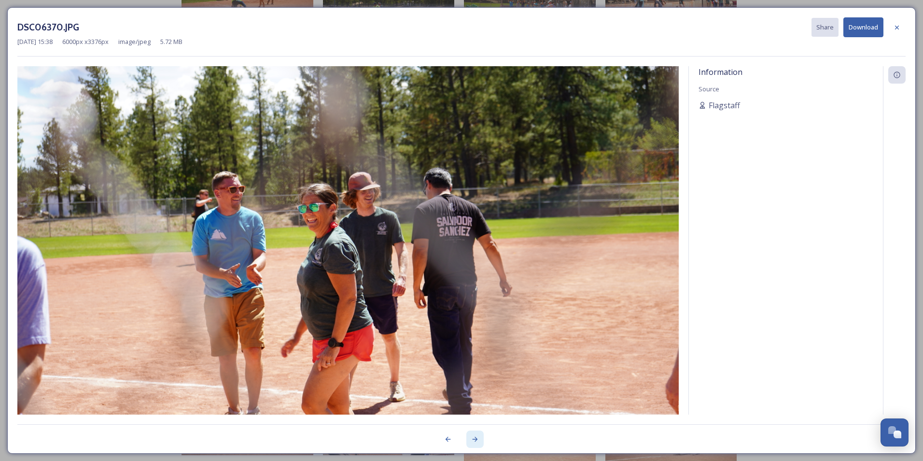
click at [474, 437] on icon at bounding box center [475, 439] width 8 height 8
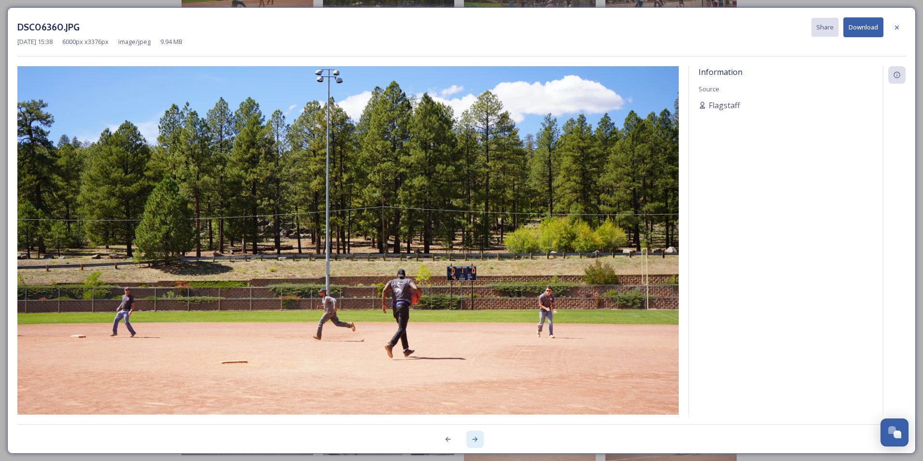
click at [474, 437] on icon at bounding box center [475, 439] width 8 height 8
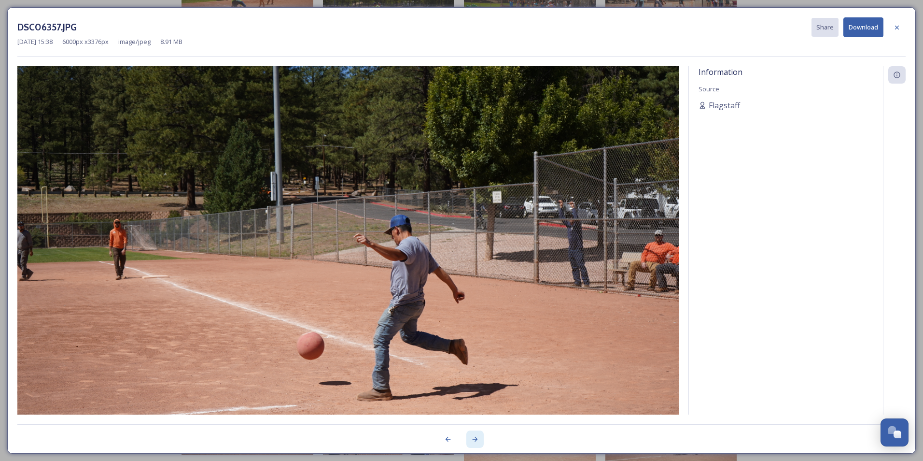
click at [474, 437] on icon at bounding box center [475, 439] width 8 height 8
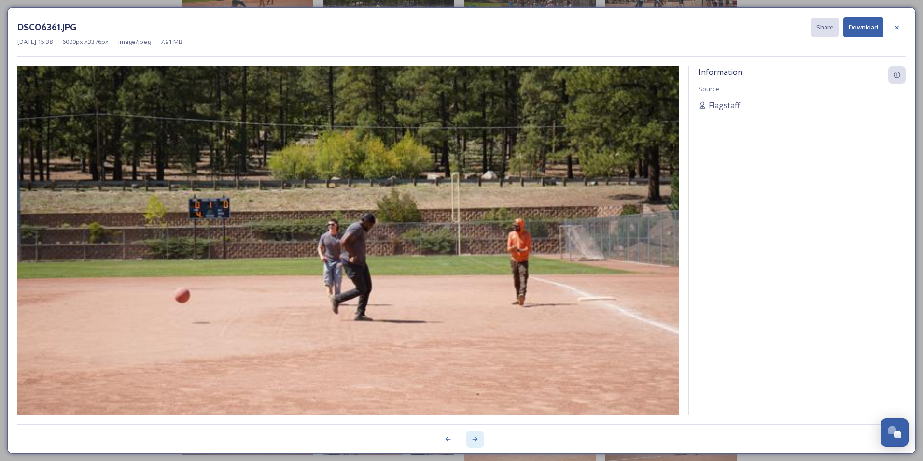
click at [474, 437] on icon at bounding box center [475, 439] width 8 height 8
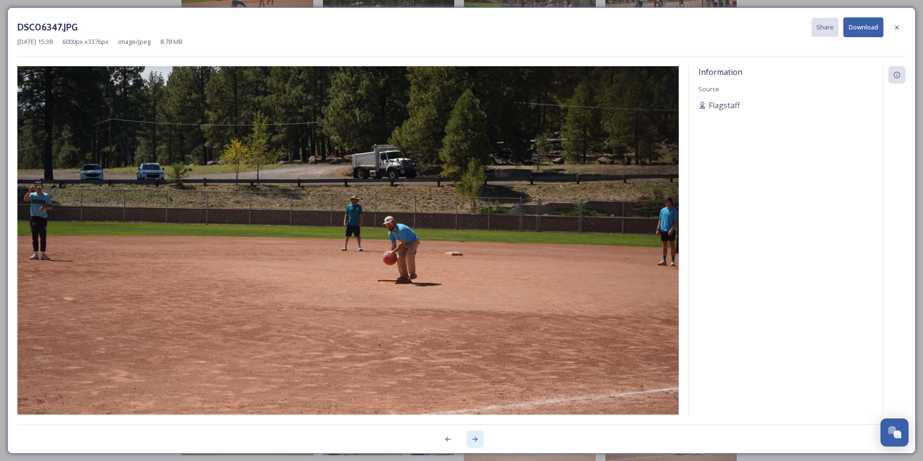
click at [474, 437] on icon at bounding box center [475, 439] width 8 height 8
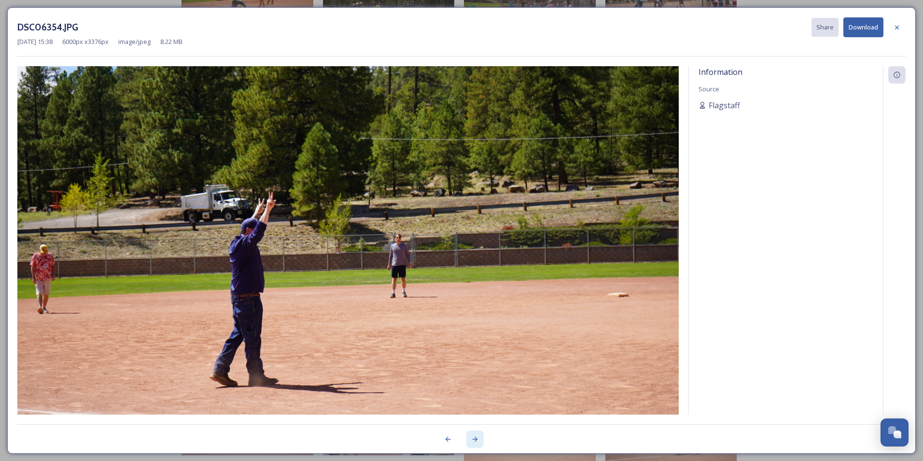
click at [474, 437] on icon at bounding box center [475, 439] width 8 height 8
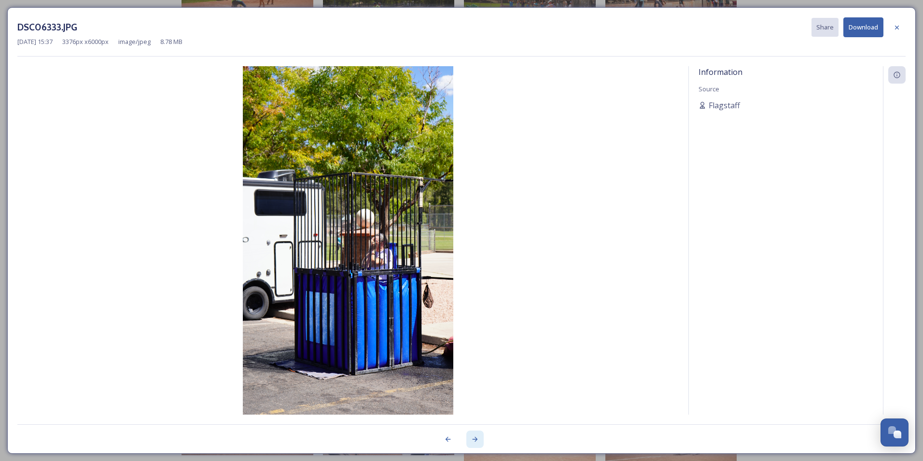
click at [474, 437] on icon at bounding box center [475, 439] width 8 height 8
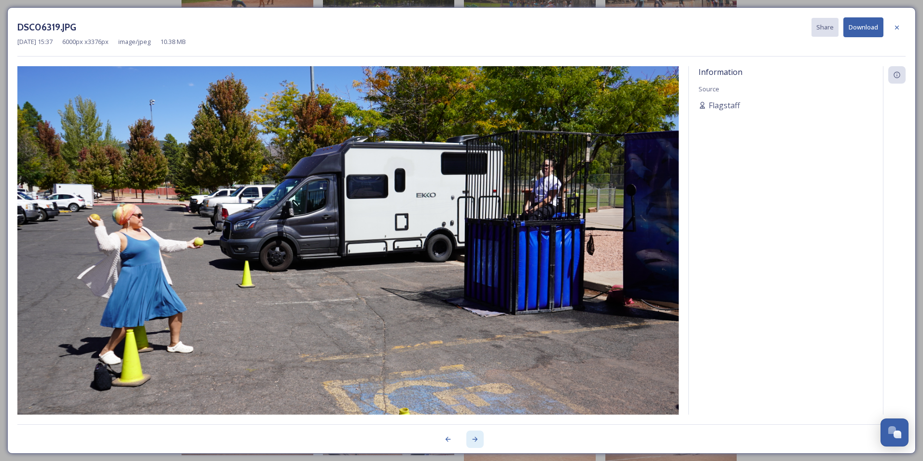
click at [474, 437] on icon at bounding box center [475, 439] width 8 height 8
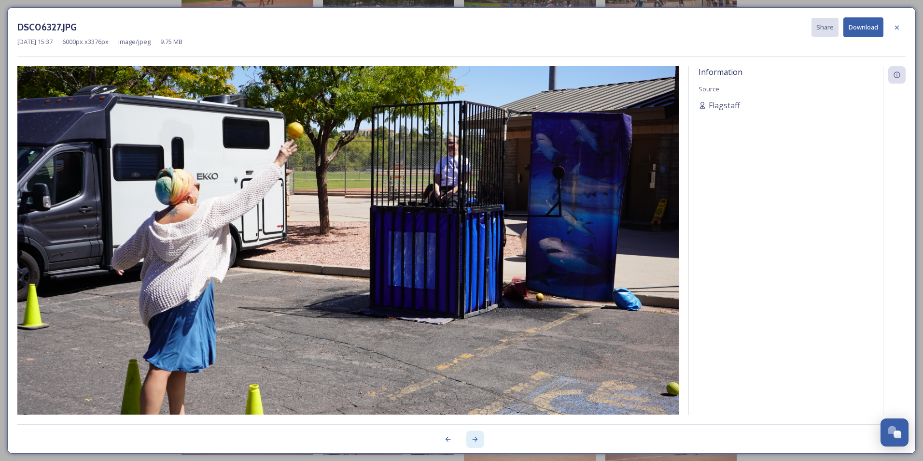
click at [474, 437] on icon at bounding box center [475, 439] width 8 height 8
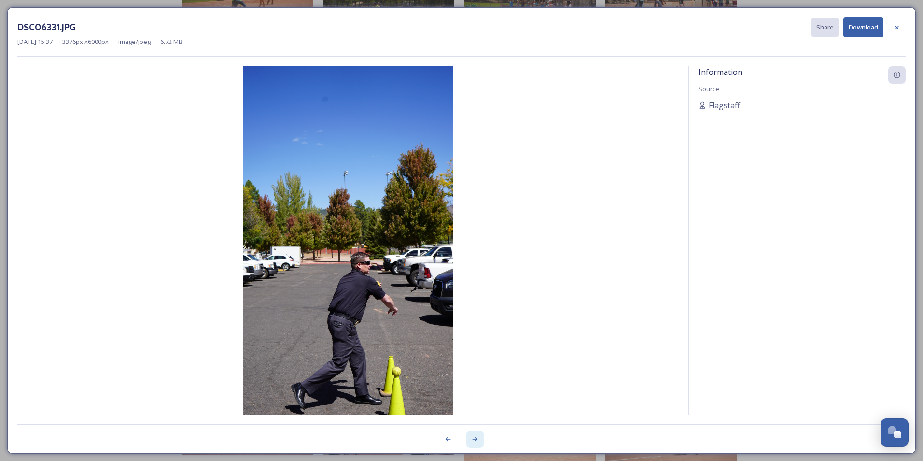
click at [474, 437] on icon at bounding box center [475, 439] width 8 height 8
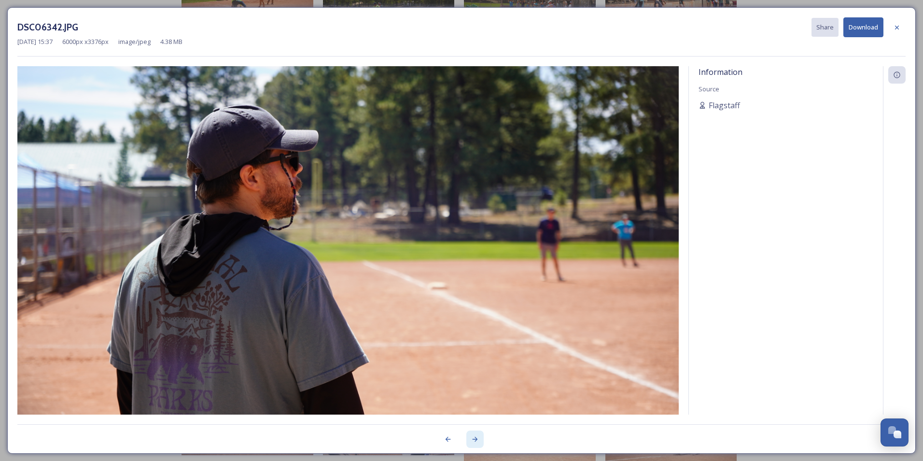
click at [474, 437] on icon at bounding box center [475, 439] width 8 height 8
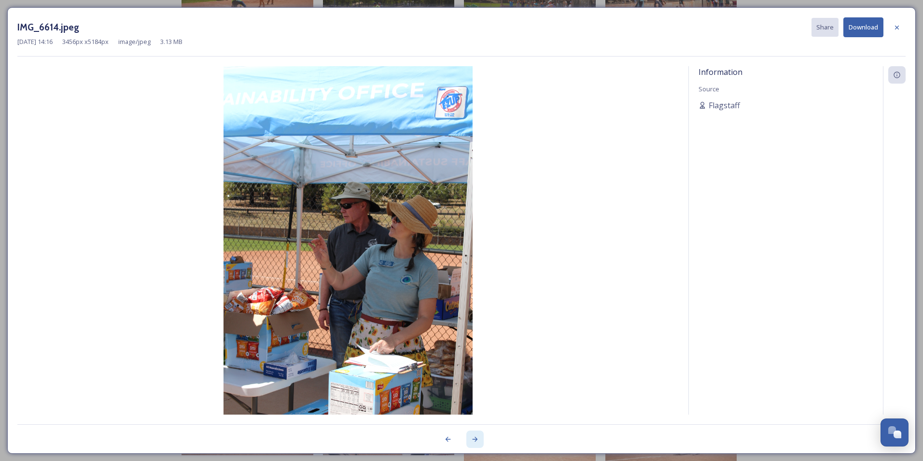
click at [474, 437] on icon at bounding box center [475, 439] width 8 height 8
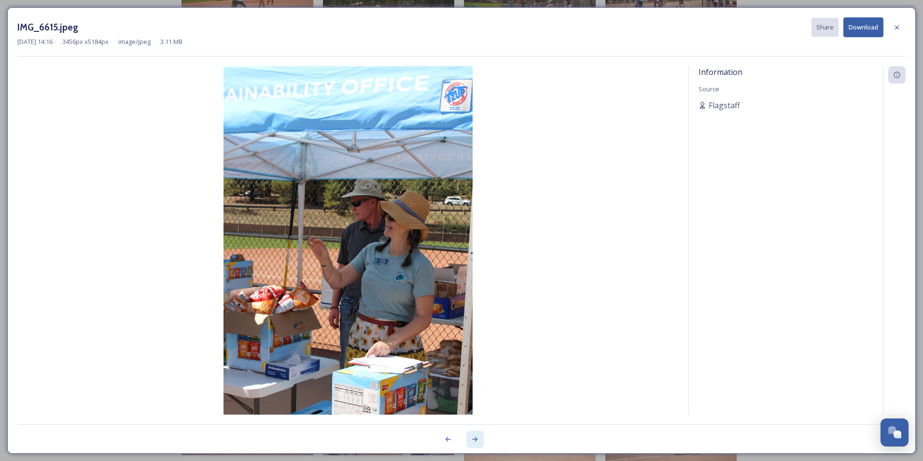
click at [474, 437] on icon at bounding box center [475, 439] width 8 height 8
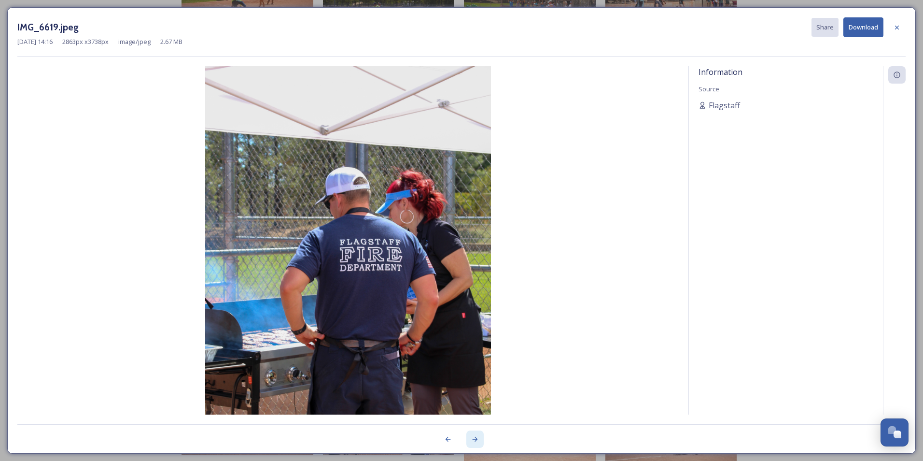
click at [474, 437] on icon at bounding box center [475, 439] width 8 height 8
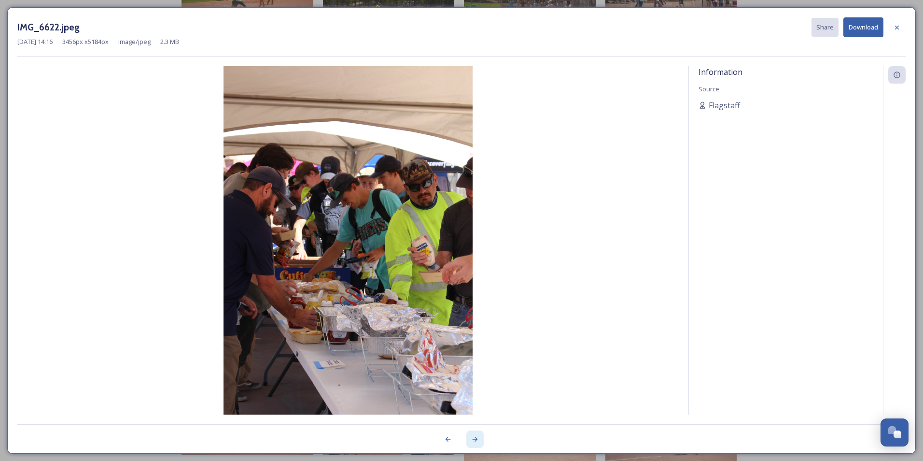
click at [474, 437] on icon at bounding box center [475, 439] width 8 height 8
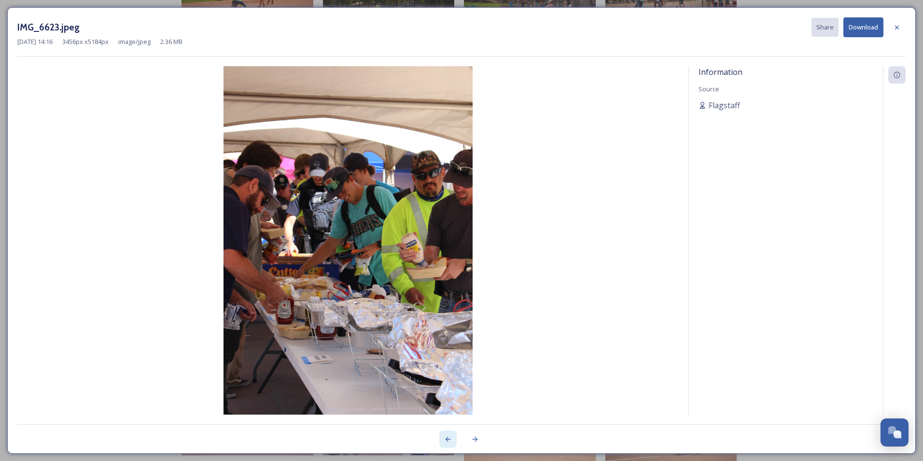
drag, startPoint x: 474, startPoint y: 437, endPoint x: 449, endPoint y: 439, distance: 24.7
click at [449, 439] on icon at bounding box center [448, 439] width 8 height 8
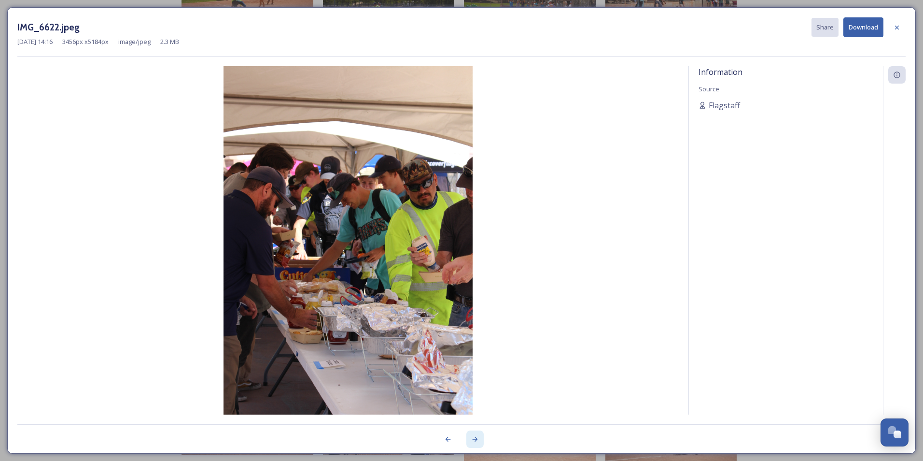
click at [479, 441] on div at bounding box center [474, 438] width 17 height 17
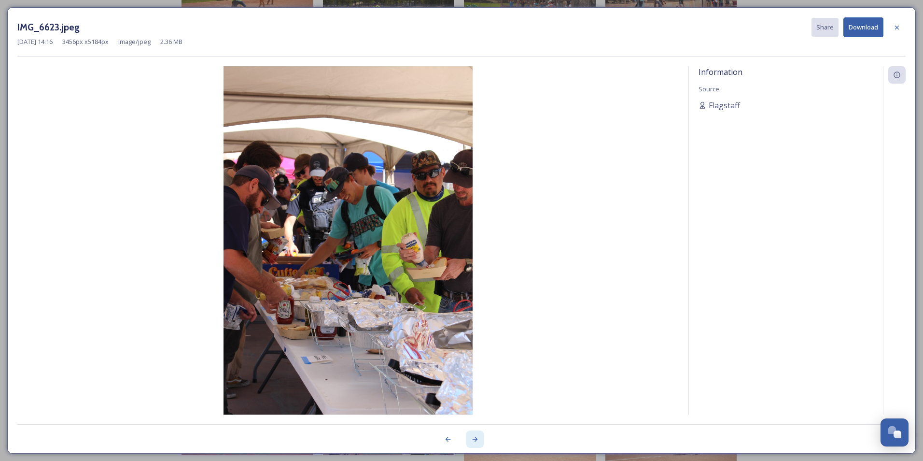
click at [479, 441] on div at bounding box center [474, 438] width 17 height 17
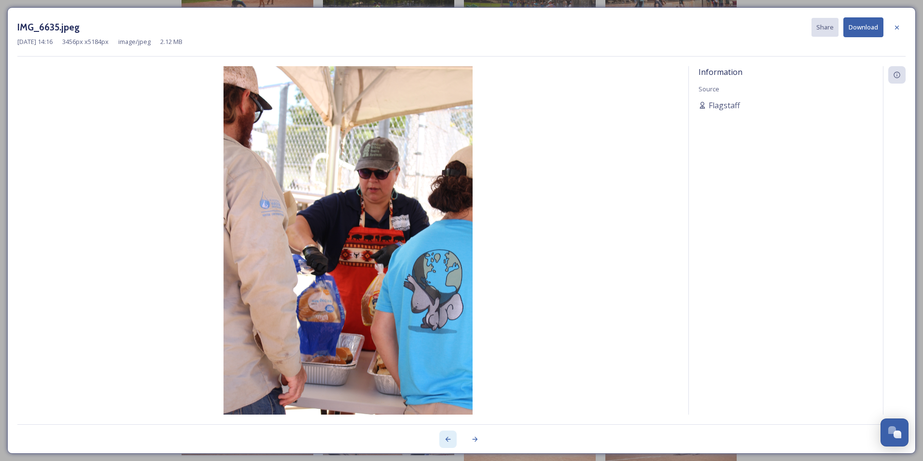
drag, startPoint x: 479, startPoint y: 441, endPoint x: 448, endPoint y: 439, distance: 30.5
click at [448, 439] on icon at bounding box center [448, 439] width 8 height 8
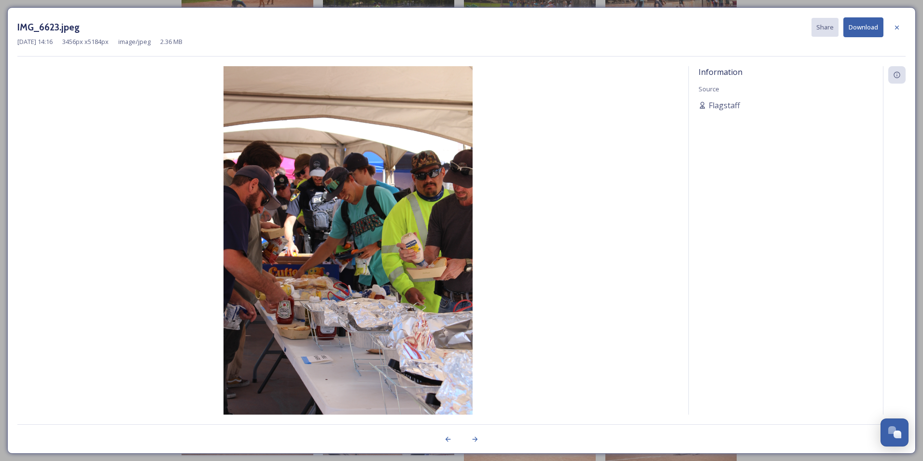
click at [863, 28] on button "Download" at bounding box center [863, 27] width 40 height 20
click at [476, 439] on icon at bounding box center [475, 438] width 5 height 5
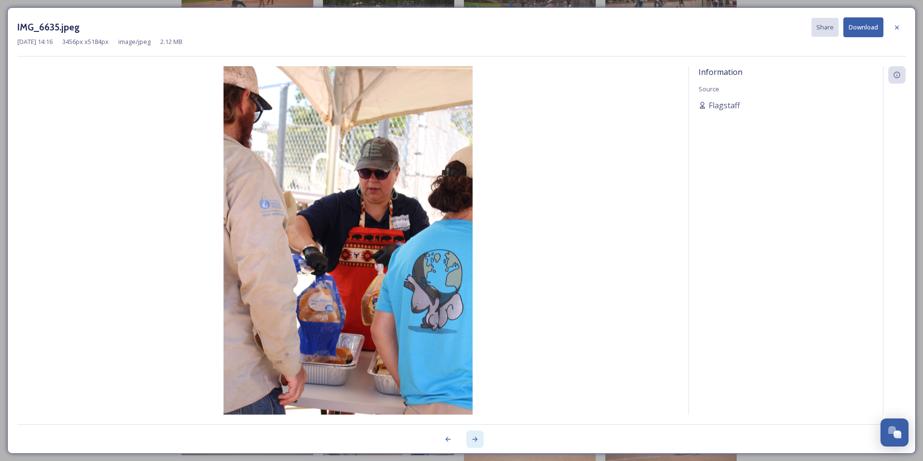
click at [476, 439] on icon at bounding box center [475, 438] width 5 height 5
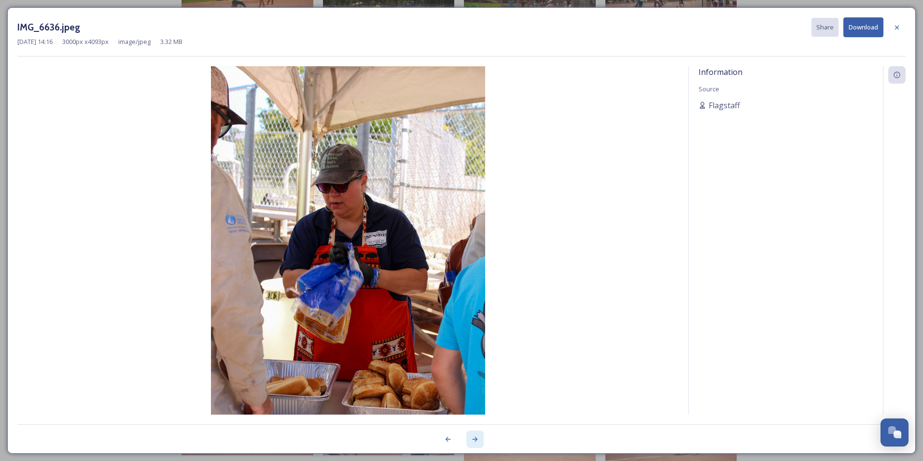
click at [476, 439] on icon at bounding box center [475, 438] width 5 height 5
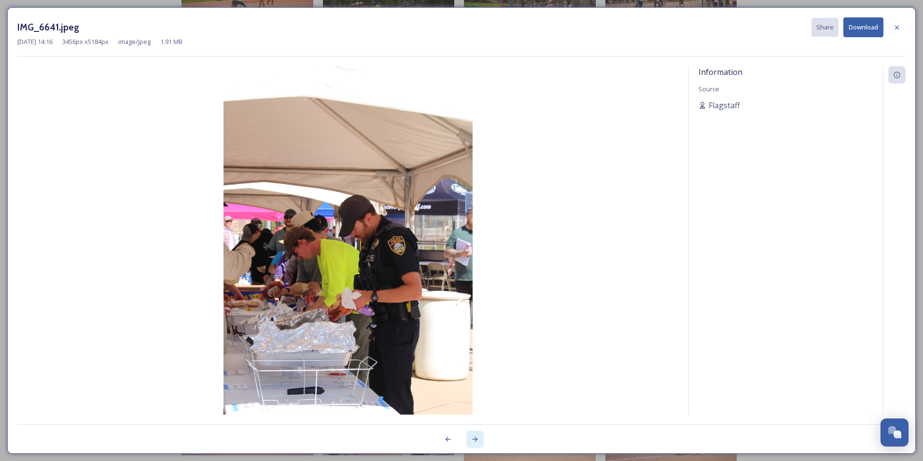
click at [476, 439] on icon at bounding box center [475, 438] width 5 height 5
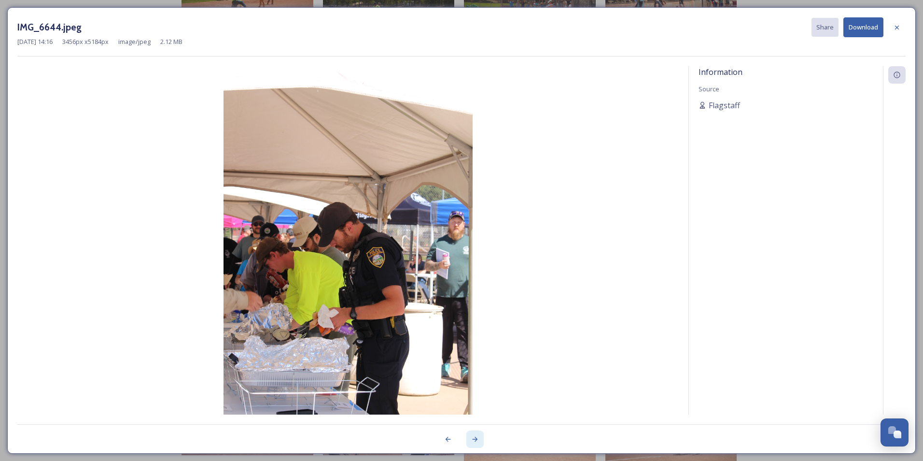
click at [476, 439] on icon at bounding box center [475, 438] width 5 height 5
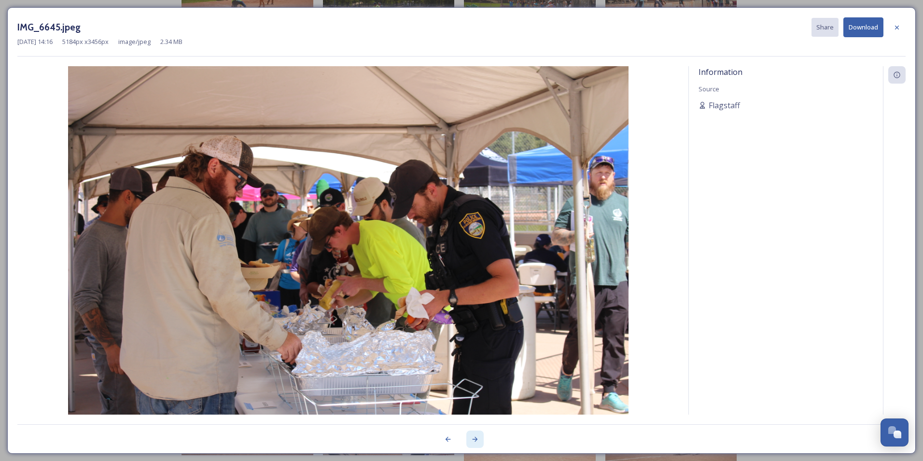
click at [476, 439] on icon at bounding box center [475, 438] width 5 height 5
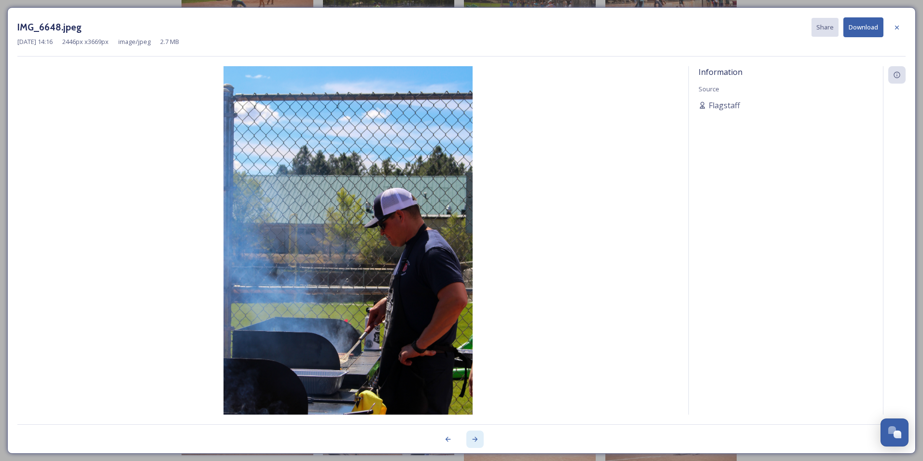
click at [476, 439] on icon at bounding box center [475, 438] width 5 height 5
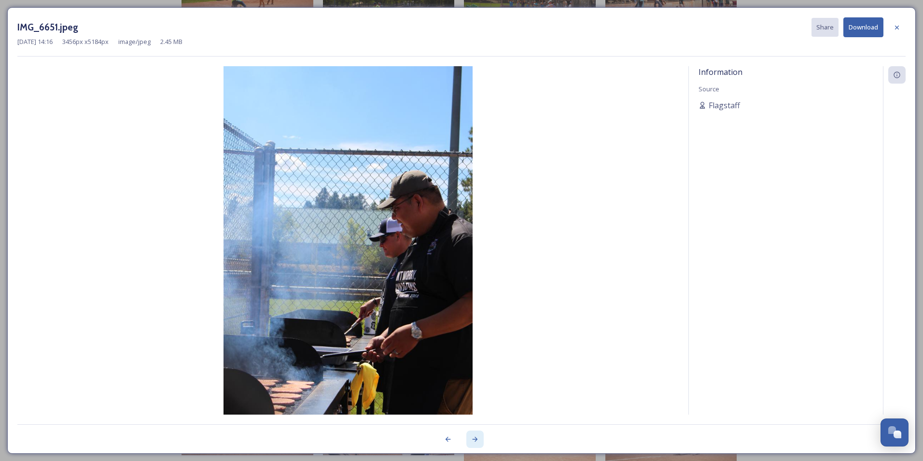
click at [476, 439] on icon at bounding box center [475, 438] width 5 height 5
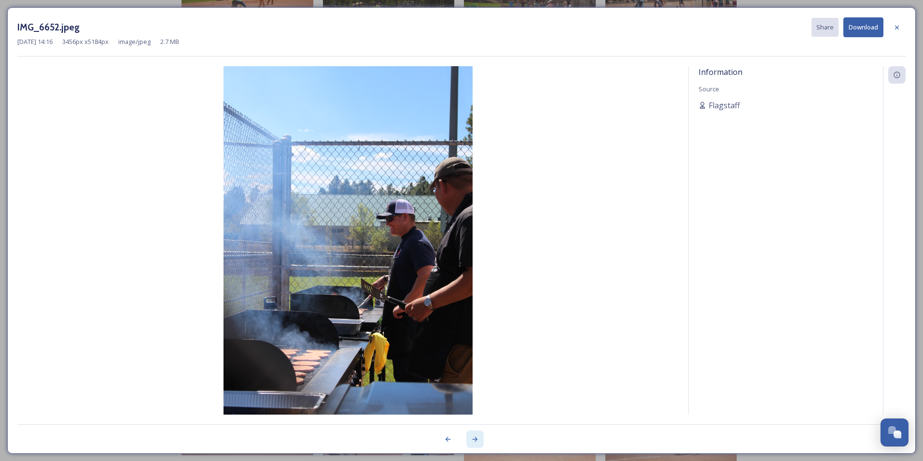
click at [476, 439] on icon at bounding box center [475, 438] width 5 height 5
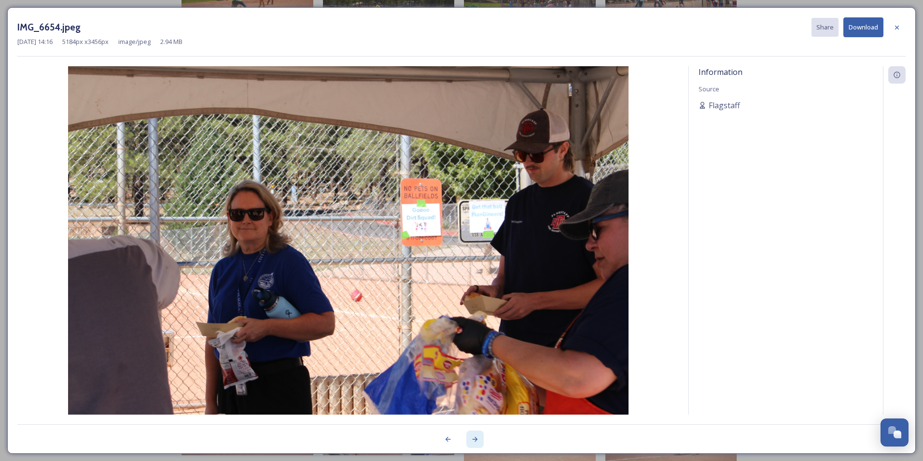
click at [476, 439] on icon at bounding box center [475, 438] width 5 height 5
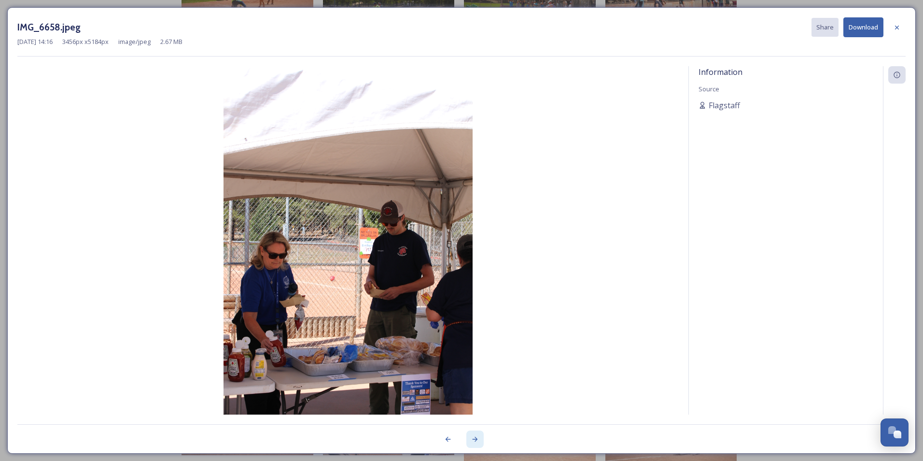
click at [476, 439] on icon at bounding box center [475, 438] width 5 height 5
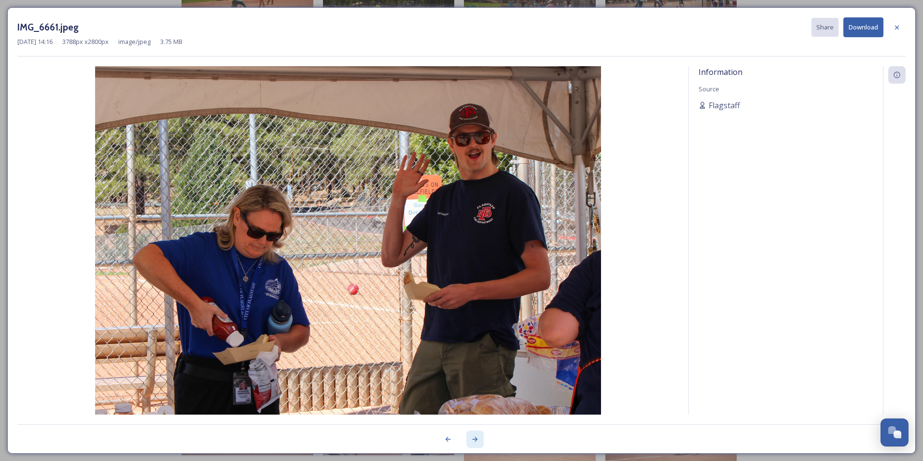
click at [476, 439] on icon at bounding box center [475, 438] width 5 height 5
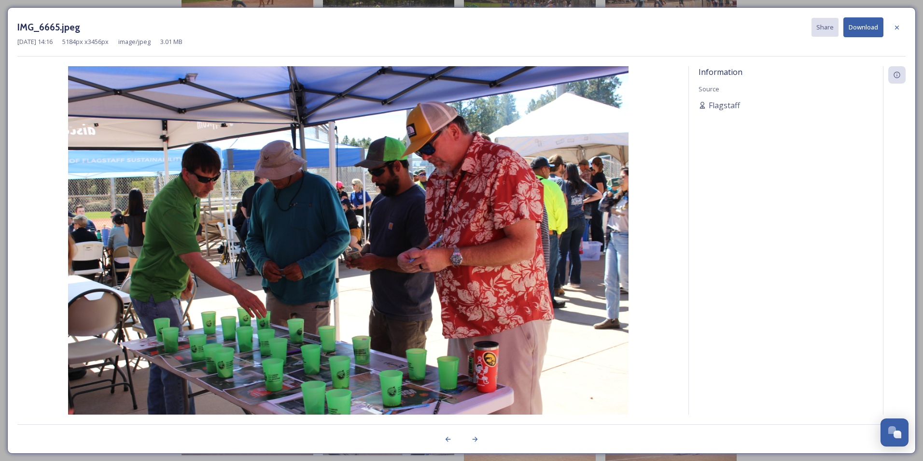
drag, startPoint x: 476, startPoint y: 439, endPoint x: 461, endPoint y: 428, distance: 18.3
click at [448, 439] on icon at bounding box center [448, 438] width 5 height 5
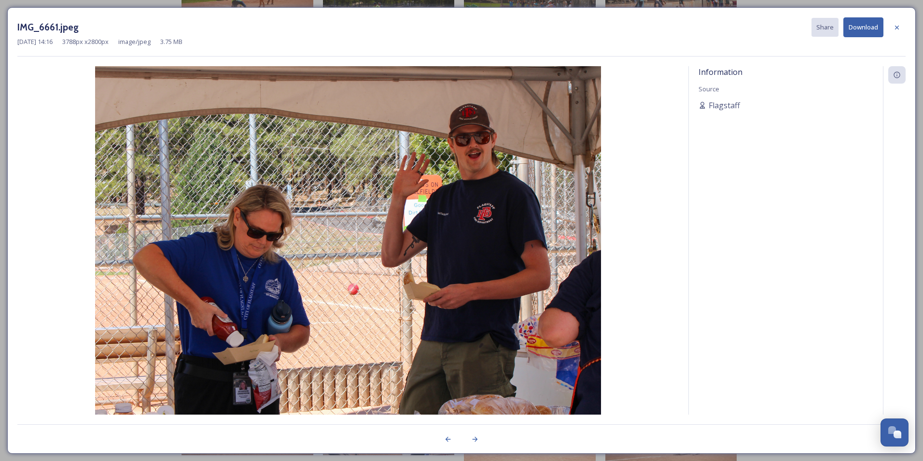
click at [874, 31] on button "Download" at bounding box center [863, 27] width 40 height 20
click at [480, 436] on div at bounding box center [474, 438] width 17 height 17
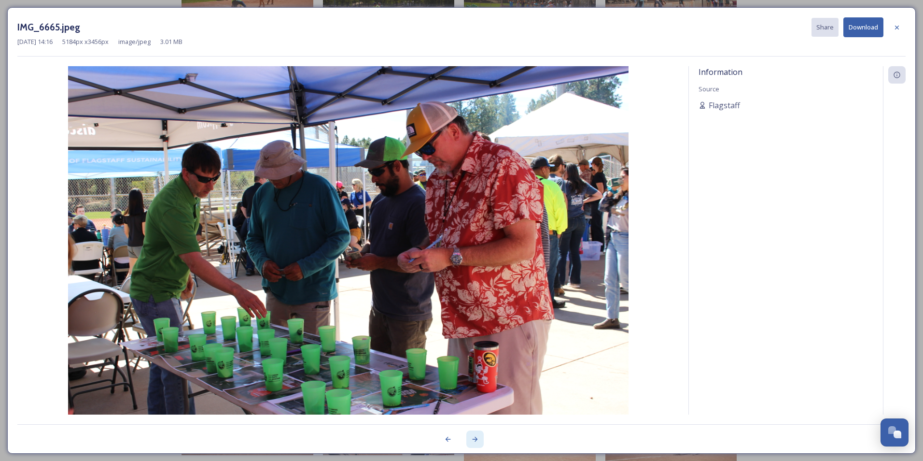
click at [480, 436] on div at bounding box center [474, 438] width 17 height 17
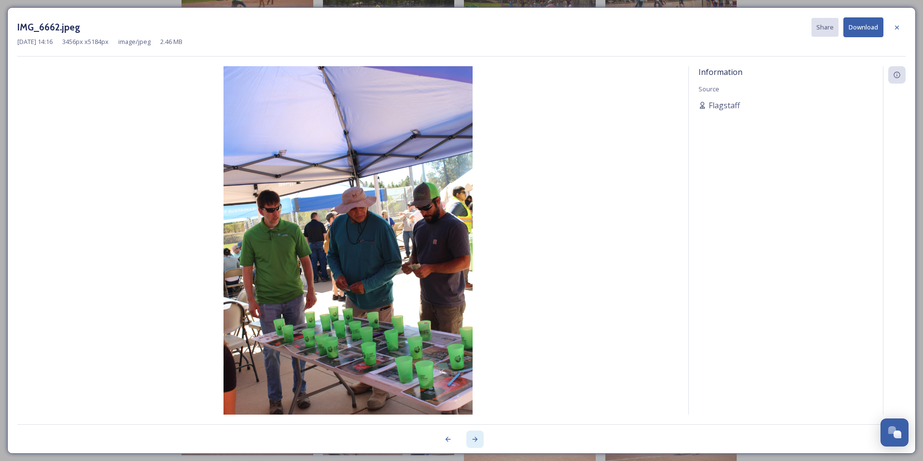
click at [480, 436] on div at bounding box center [474, 438] width 17 height 17
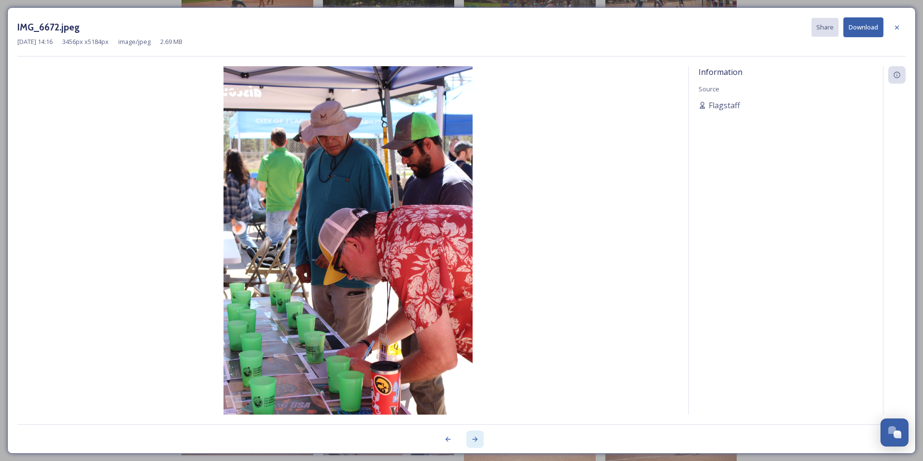
click at [480, 436] on div at bounding box center [474, 438] width 17 height 17
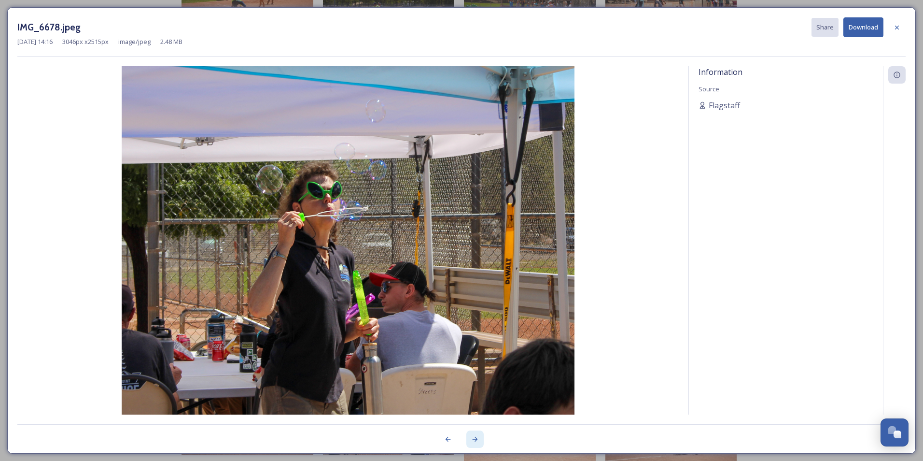
click at [480, 436] on div at bounding box center [474, 438] width 17 height 17
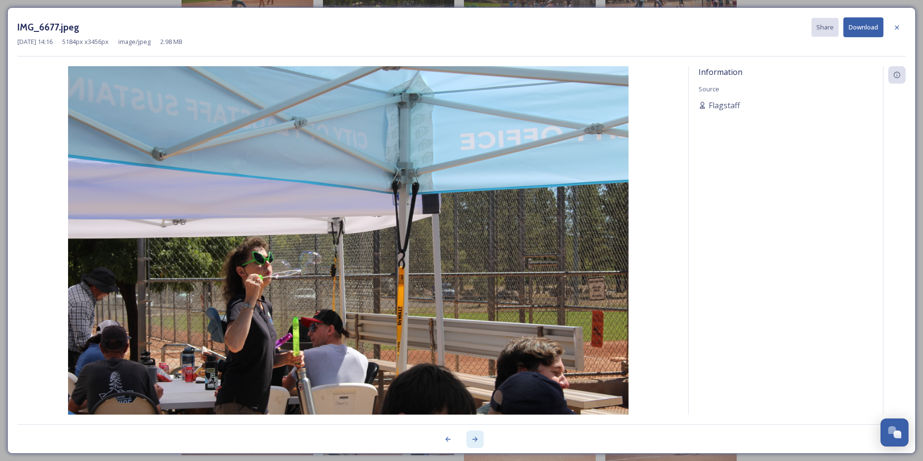
click at [480, 436] on div at bounding box center [474, 438] width 17 height 17
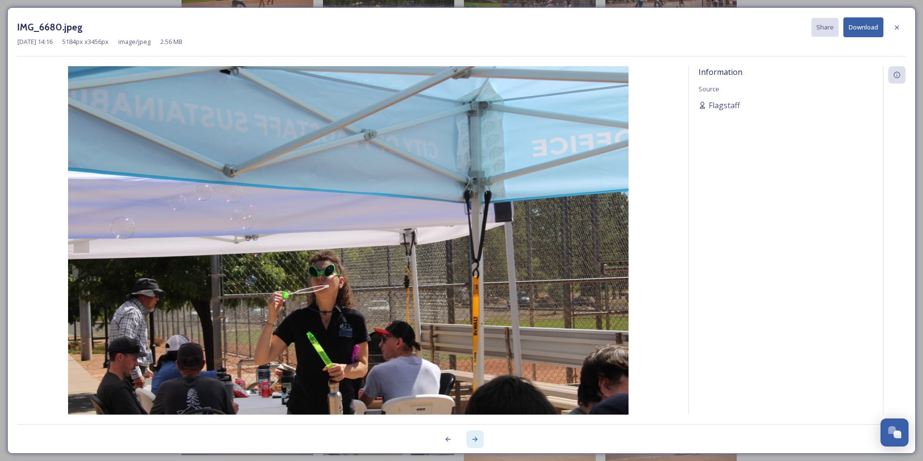
click at [480, 436] on div at bounding box center [474, 438] width 17 height 17
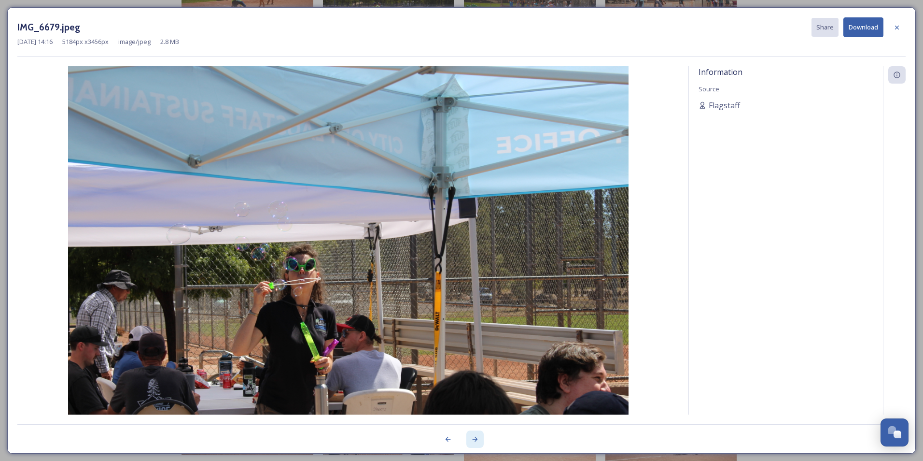
click at [480, 436] on div at bounding box center [474, 438] width 17 height 17
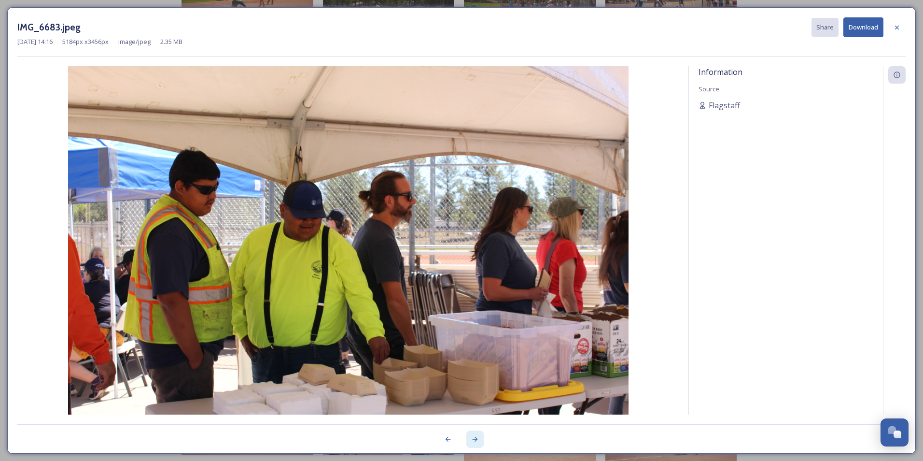
click at [480, 436] on div at bounding box center [474, 438] width 17 height 17
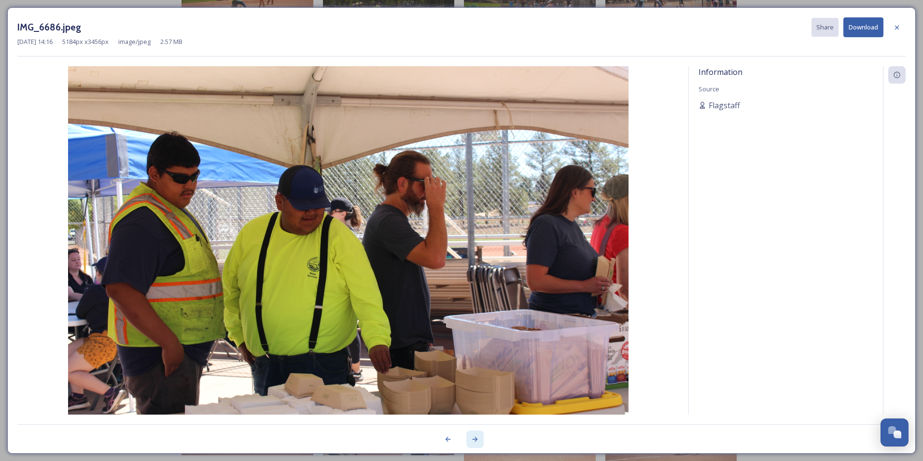
click at [480, 436] on div at bounding box center [474, 438] width 17 height 17
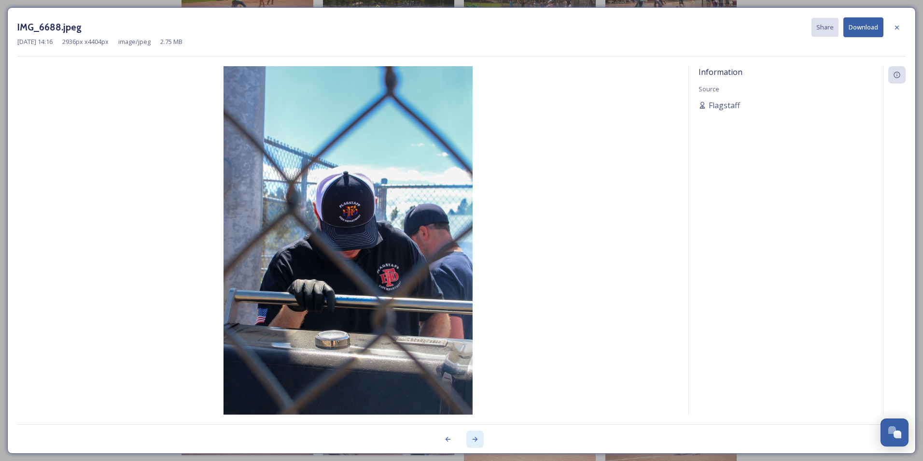
click at [480, 436] on div at bounding box center [474, 438] width 17 height 17
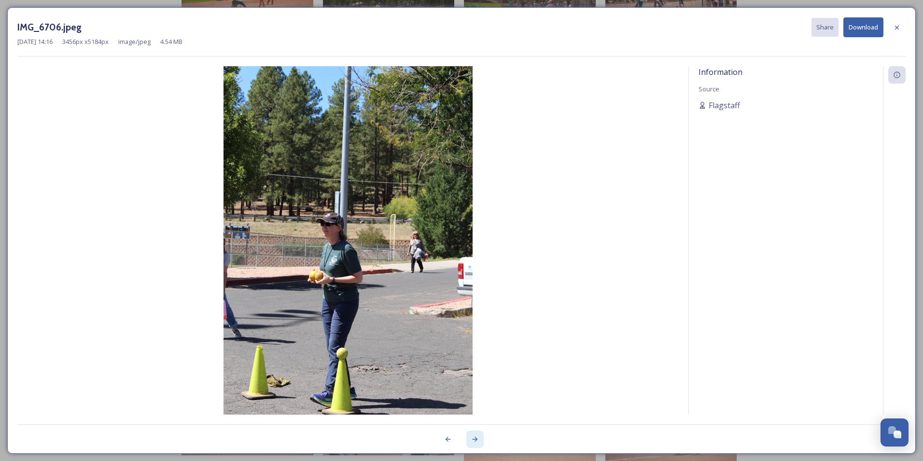
click at [480, 436] on div at bounding box center [474, 438] width 17 height 17
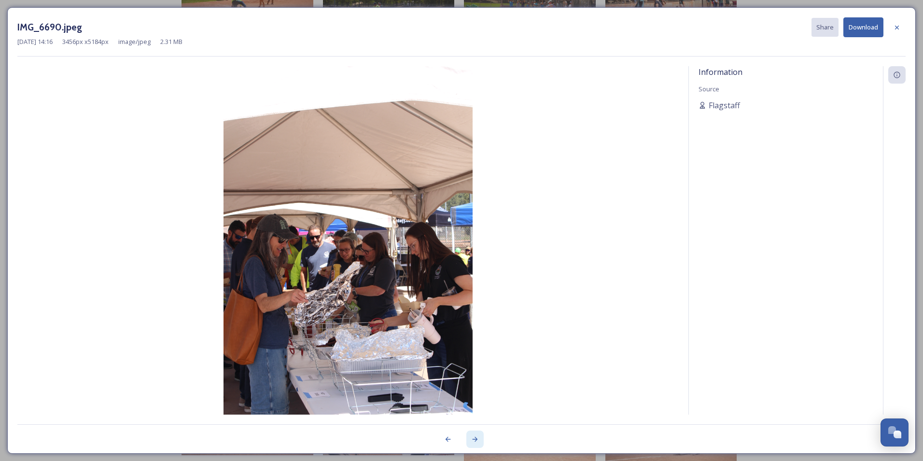
click at [480, 436] on div at bounding box center [474, 438] width 17 height 17
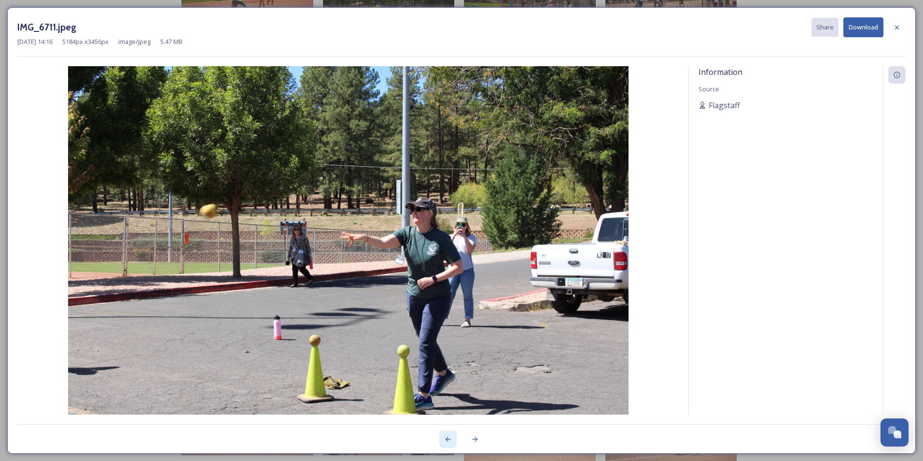
drag, startPoint x: 480, startPoint y: 436, endPoint x: 440, endPoint y: 439, distance: 39.7
click at [440, 439] on div at bounding box center [447, 438] width 17 height 17
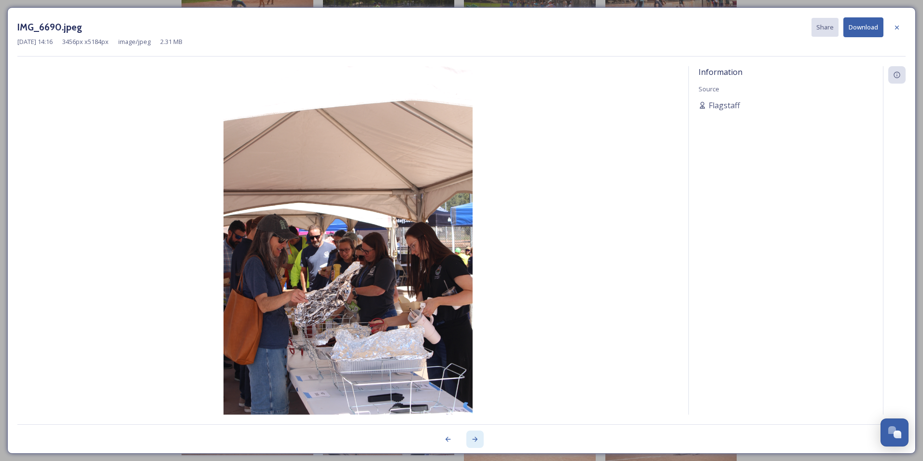
click at [476, 439] on icon at bounding box center [475, 438] width 5 height 5
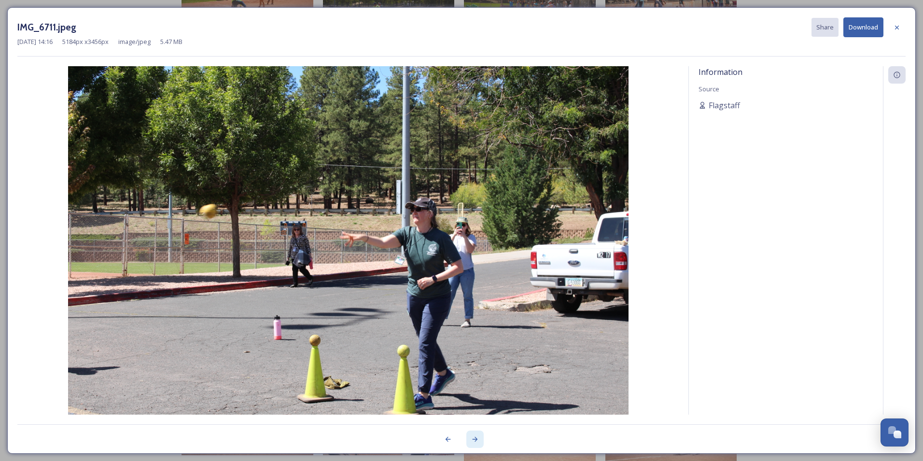
click at [476, 439] on icon at bounding box center [475, 438] width 5 height 5
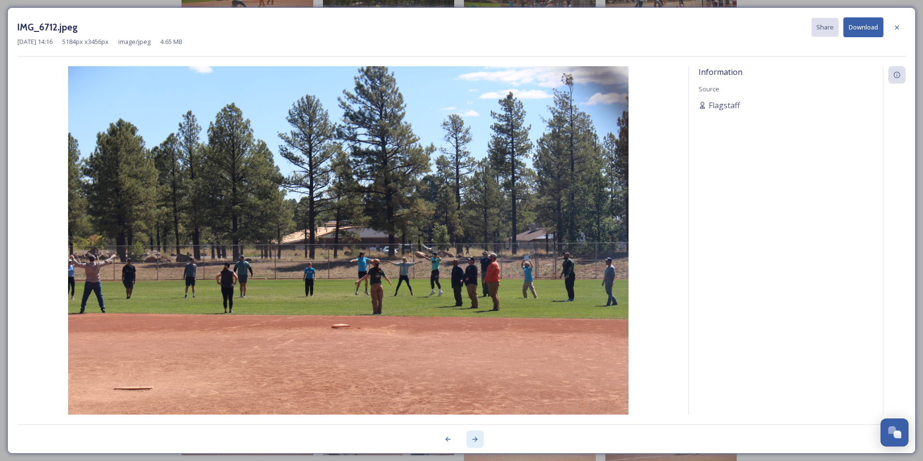
click at [476, 439] on icon at bounding box center [475, 438] width 5 height 5
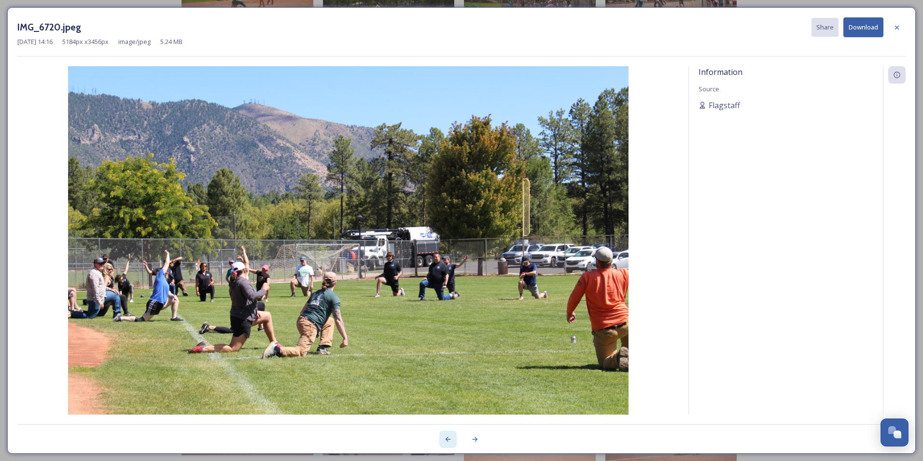
drag, startPoint x: 476, startPoint y: 439, endPoint x: 446, endPoint y: 439, distance: 30.4
click at [446, 439] on icon at bounding box center [448, 438] width 5 height 5
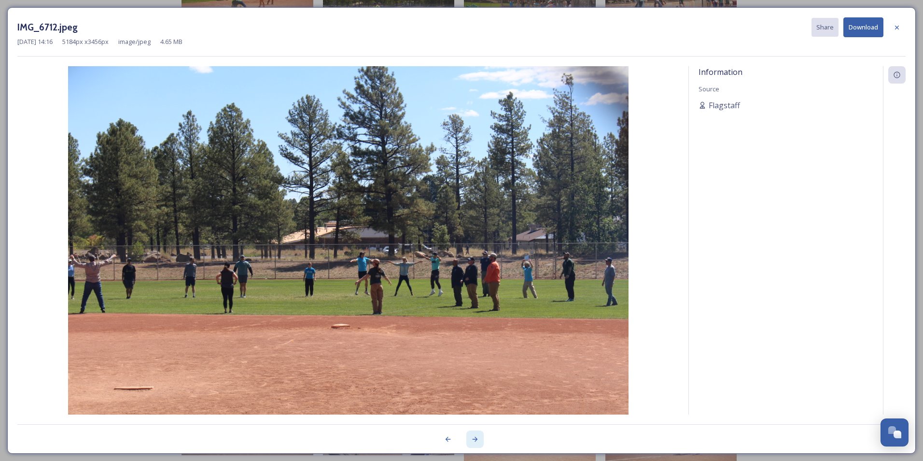
click at [479, 441] on div at bounding box center [474, 438] width 17 height 17
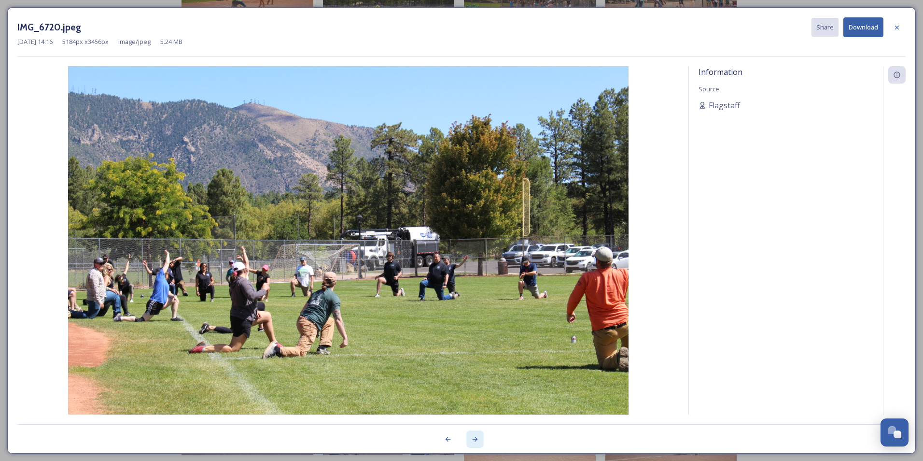
click at [479, 441] on div at bounding box center [474, 438] width 17 height 17
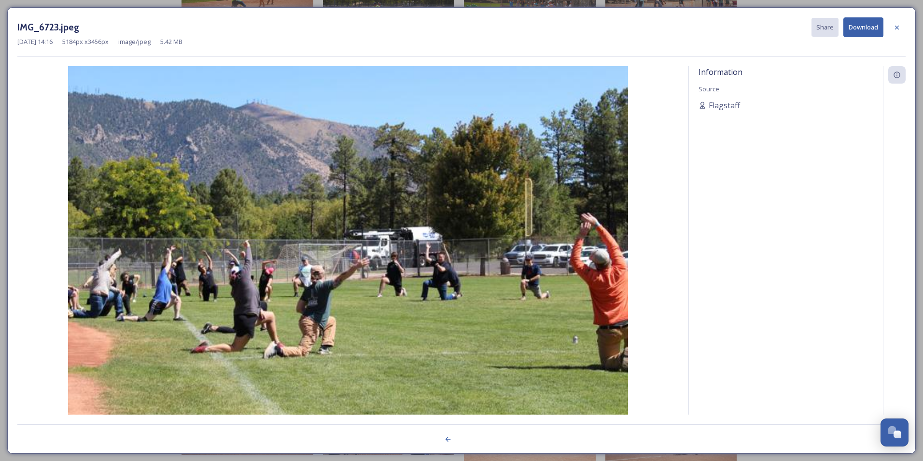
click at [479, 441] on div at bounding box center [461, 433] width 888 height 19
click at [897, 29] on icon at bounding box center [897, 28] width 8 height 8
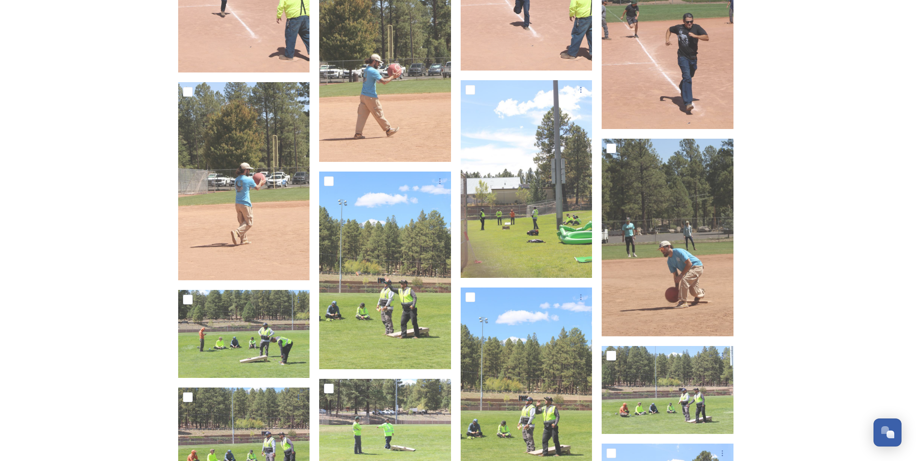
scroll to position [4281, 0]
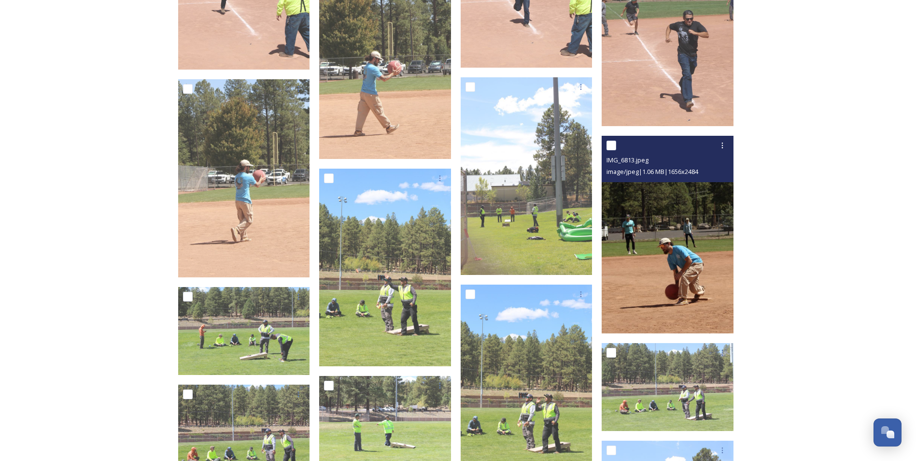
click at [700, 286] on img at bounding box center [667, 235] width 132 height 198
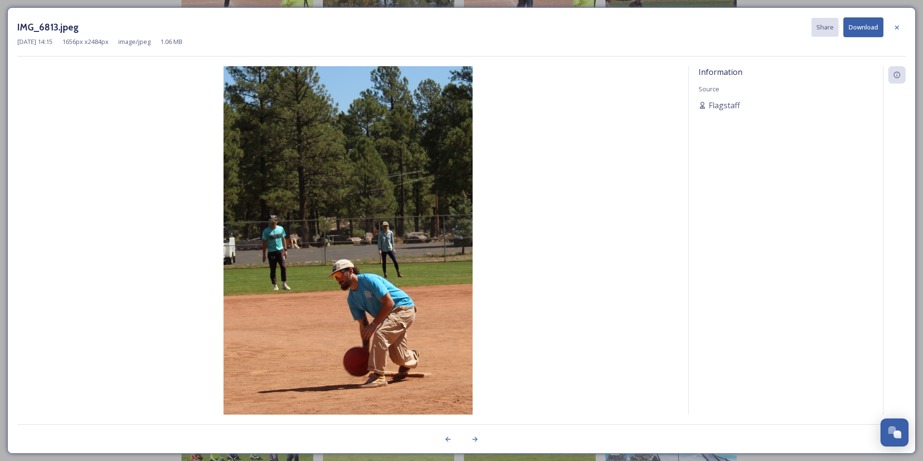
click at [854, 30] on button "Download" at bounding box center [863, 27] width 40 height 20
click at [893, 28] on icon at bounding box center [897, 28] width 8 height 8
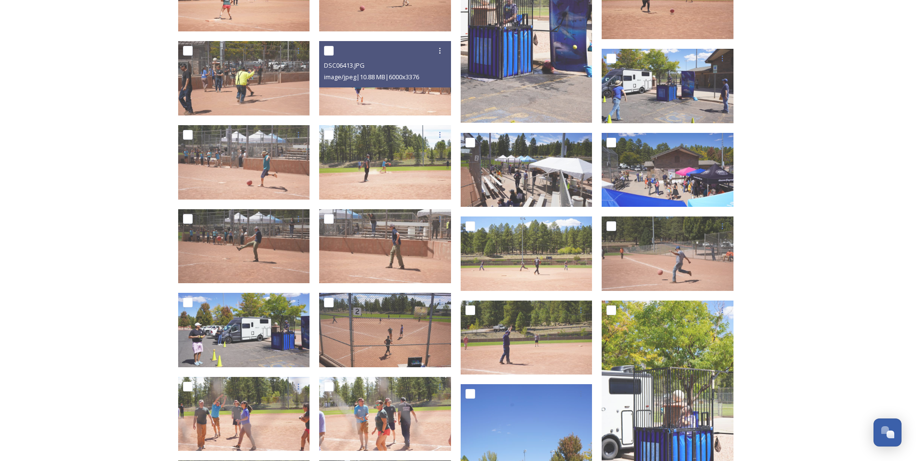
scroll to position [1264, 0]
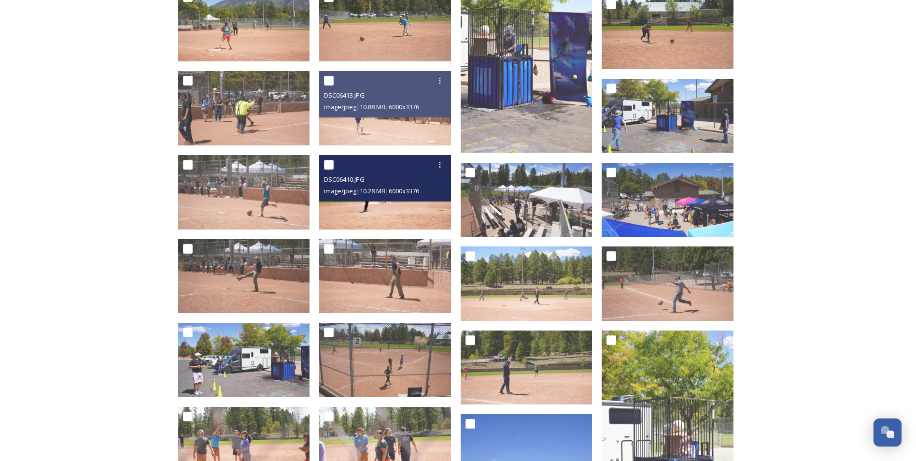
click at [400, 209] on img at bounding box center [385, 192] width 132 height 74
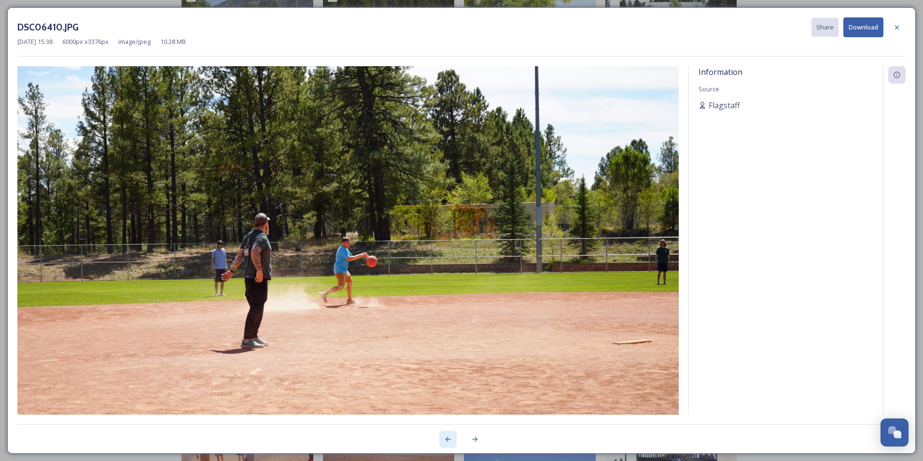
click at [448, 439] on icon at bounding box center [448, 439] width 8 height 8
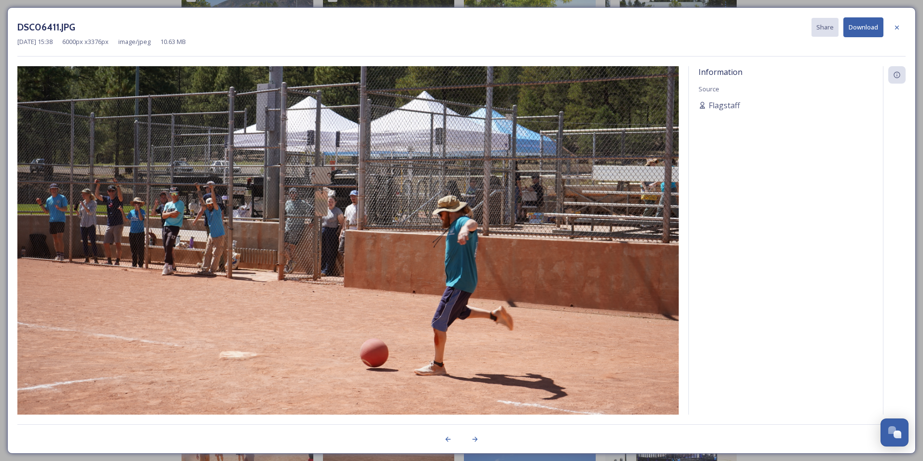
click at [869, 30] on button "Download" at bounding box center [863, 27] width 40 height 20
click at [899, 28] on icon at bounding box center [897, 28] width 8 height 8
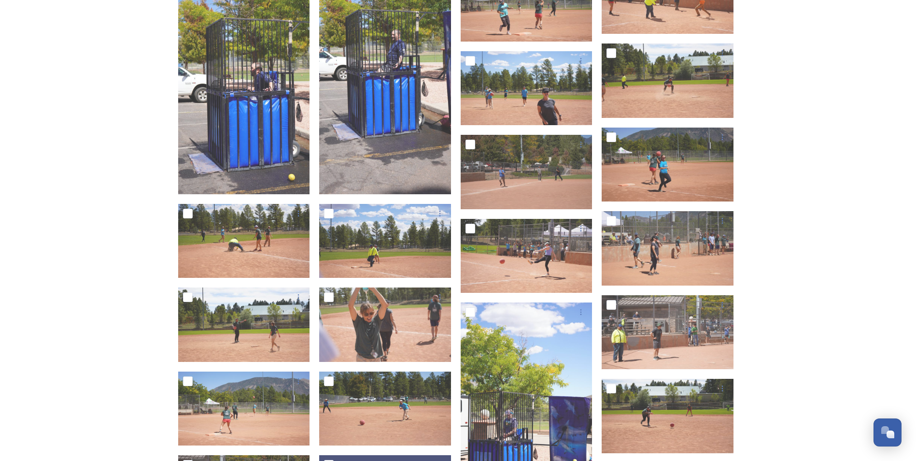
scroll to position [878, 0]
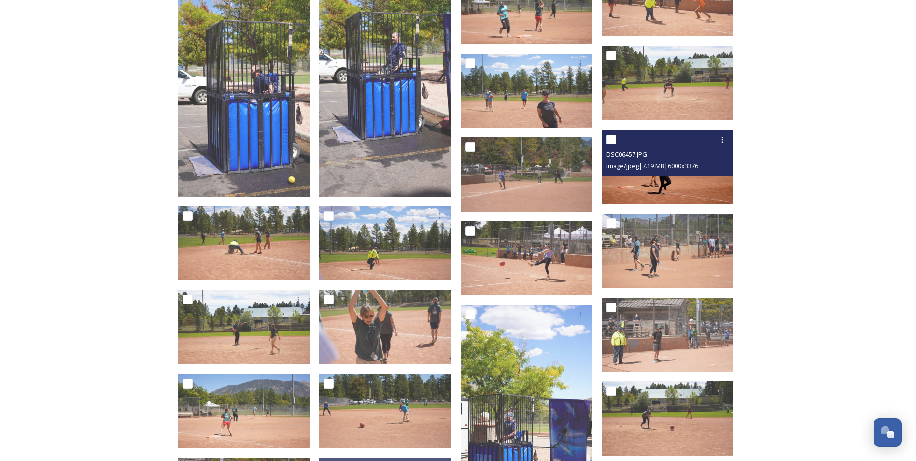
click at [660, 176] on img at bounding box center [667, 167] width 132 height 74
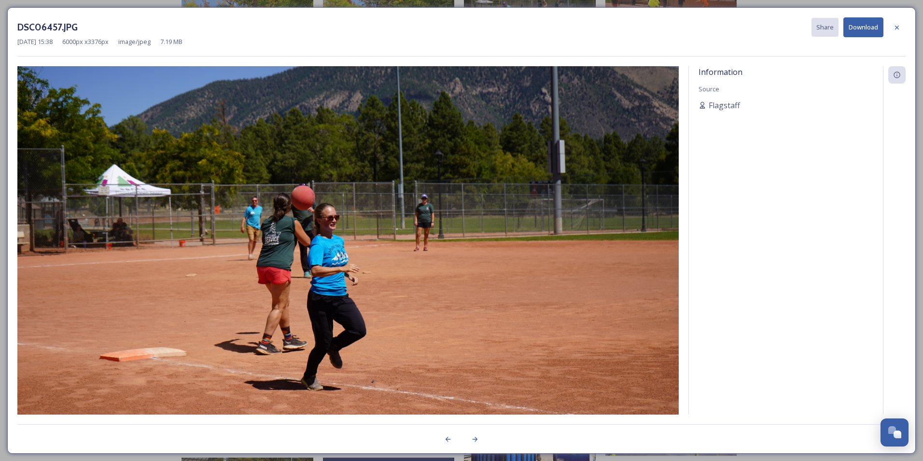
click at [864, 30] on button "Download" at bounding box center [863, 27] width 40 height 20
click at [895, 26] on icon at bounding box center [897, 27] width 4 height 4
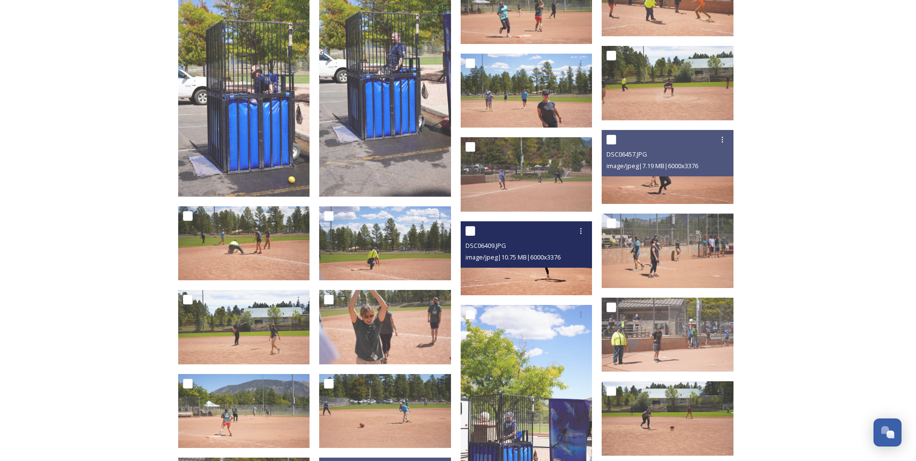
click at [527, 255] on span "image/jpeg | 10.75 MB | 6000 x 3376" at bounding box center [512, 256] width 95 height 9
click at [560, 275] on img at bounding box center [527, 258] width 132 height 74
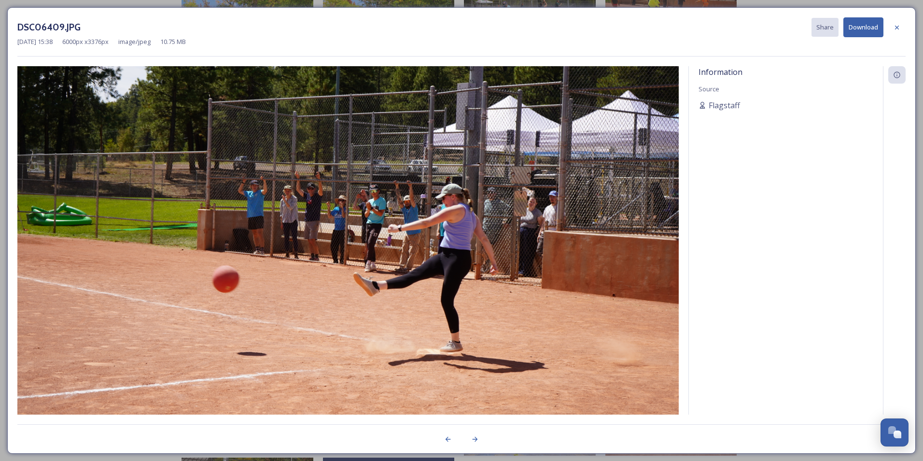
click at [870, 27] on button "Download" at bounding box center [863, 27] width 40 height 20
click at [896, 27] on icon at bounding box center [897, 27] width 4 height 4
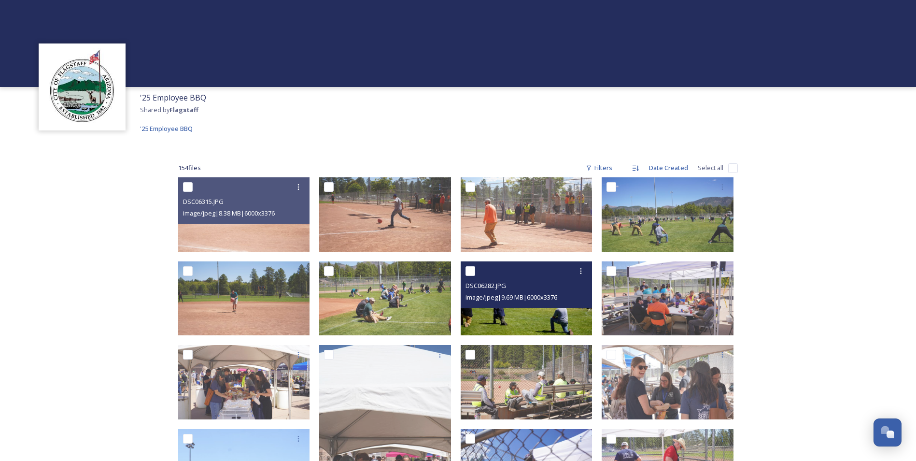
click at [578, 307] on img at bounding box center [527, 298] width 132 height 74
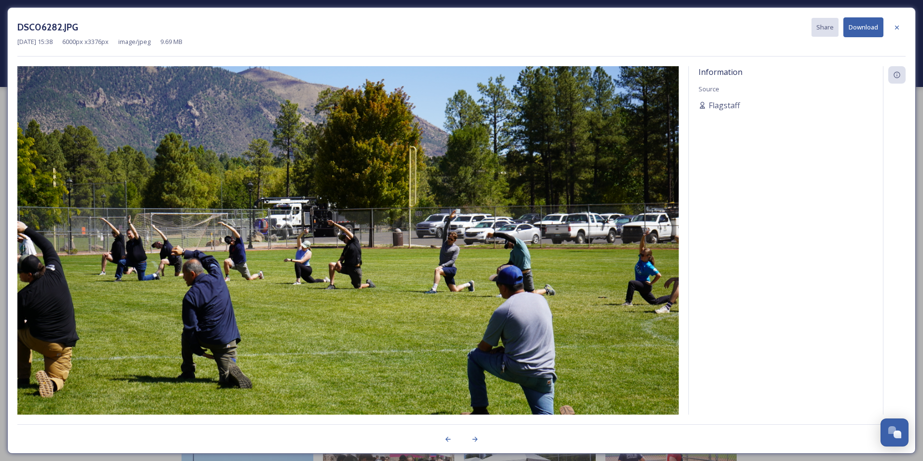
click at [870, 31] on button "Download" at bounding box center [863, 27] width 40 height 20
click at [894, 29] on icon at bounding box center [897, 28] width 8 height 8
